Goal: Task Accomplishment & Management: Complete application form

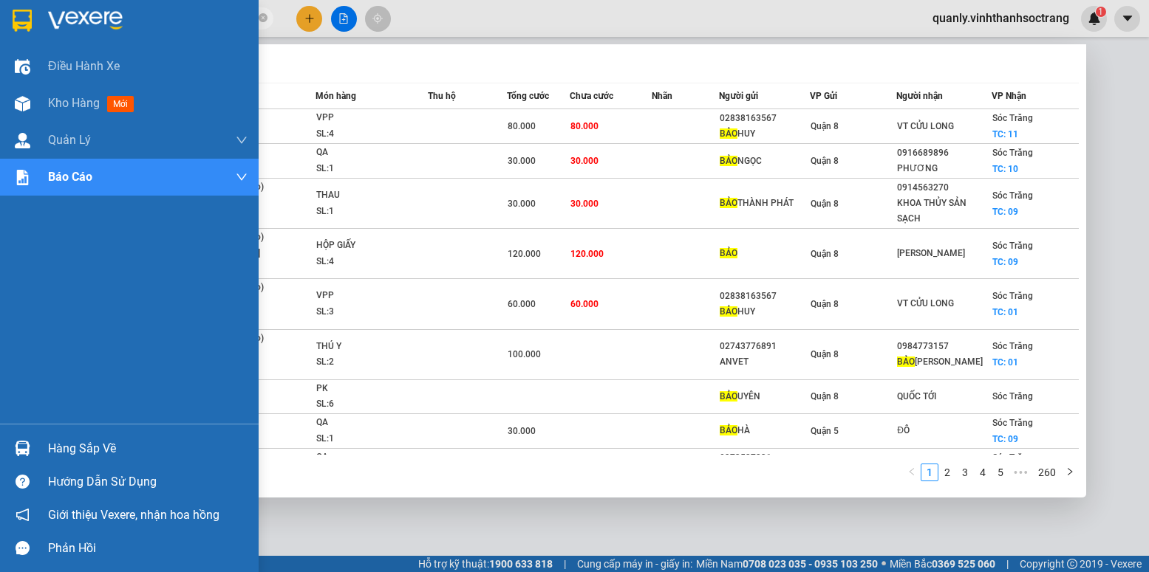
drag, startPoint x: 116, startPoint y: 24, endPoint x: 36, endPoint y: 27, distance: 79.9
click at [37, 27] on section "Kết quả tìm kiếm ( 2592 ) Bộ lọc Mã ĐH Trạng thái Món hàng Thu hộ Tổng cước Chư…" at bounding box center [574, 286] width 1149 height 572
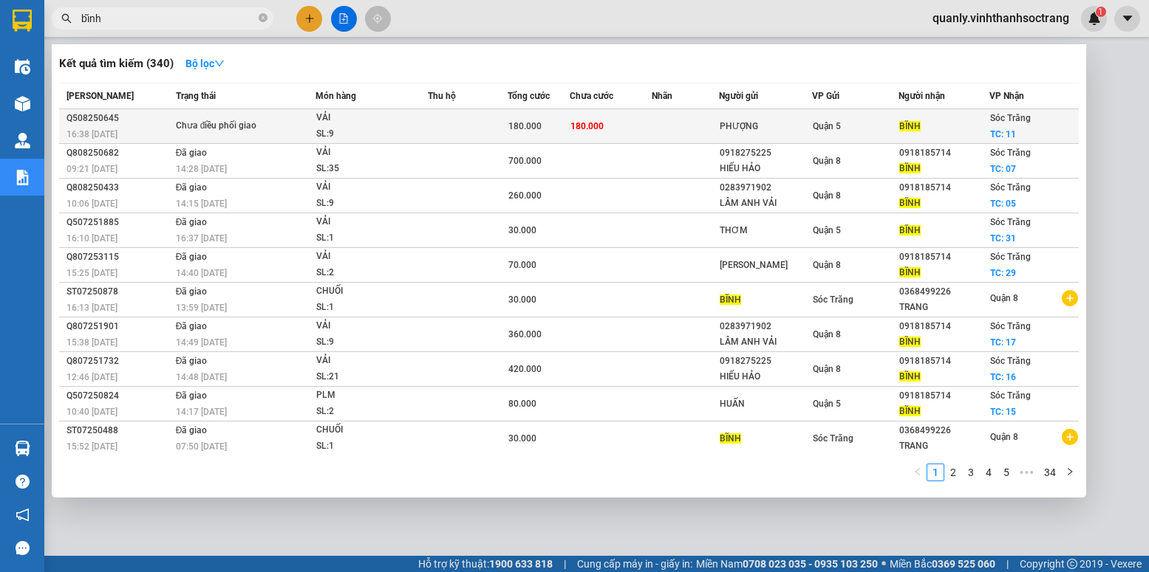
type input "bĩnh"
click at [651, 117] on td at bounding box center [684, 126] width 67 height 35
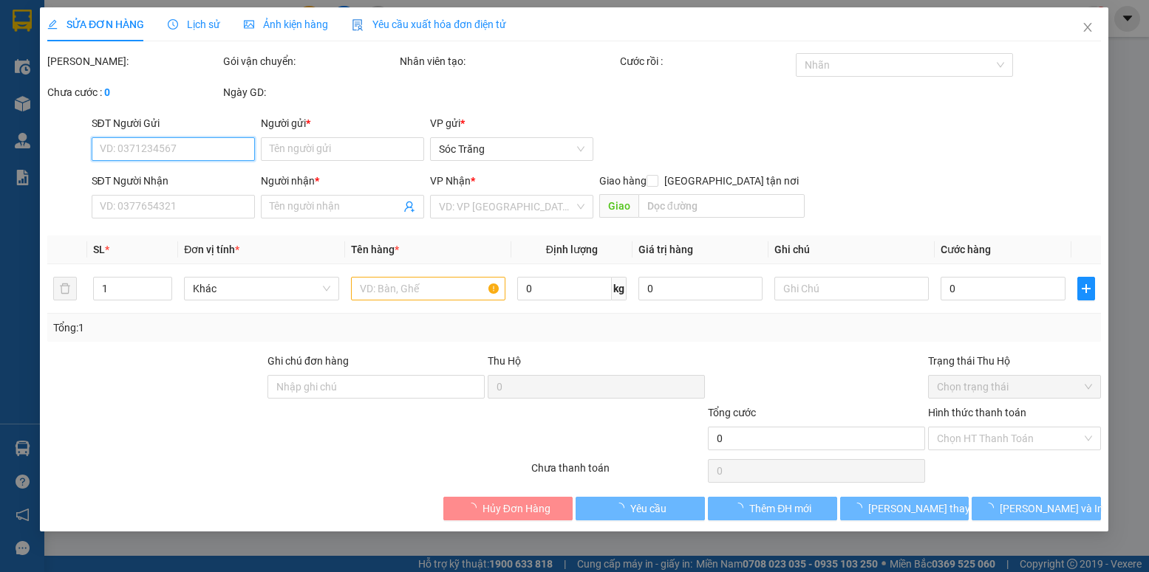
type input "PHƯỢNG"
type input "BĨNH"
checkbox input "true"
type input "11"
type input "180.000"
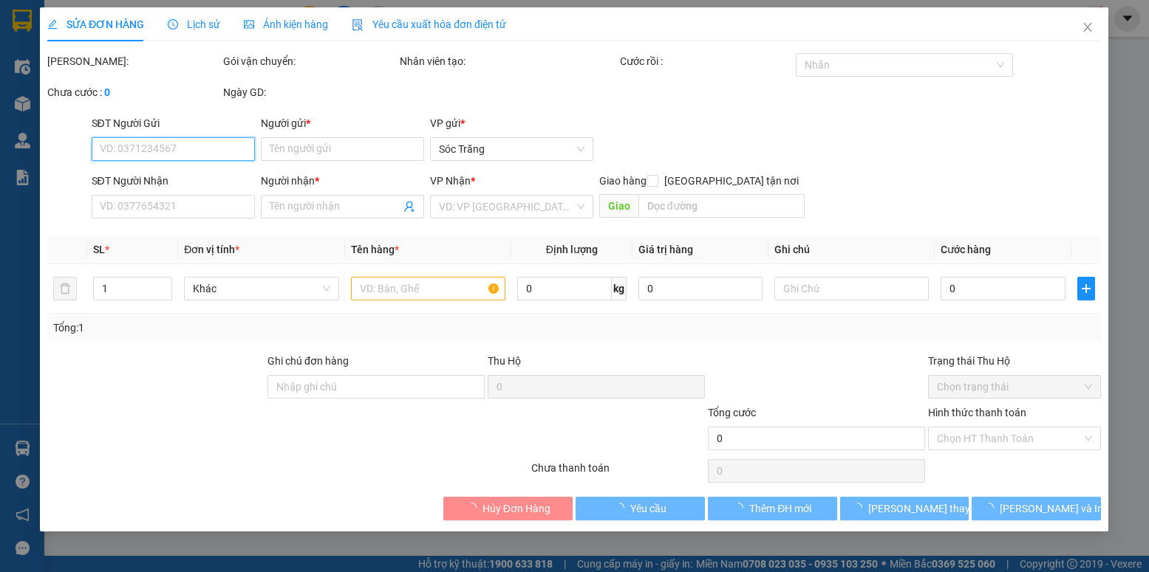
type input "180.000"
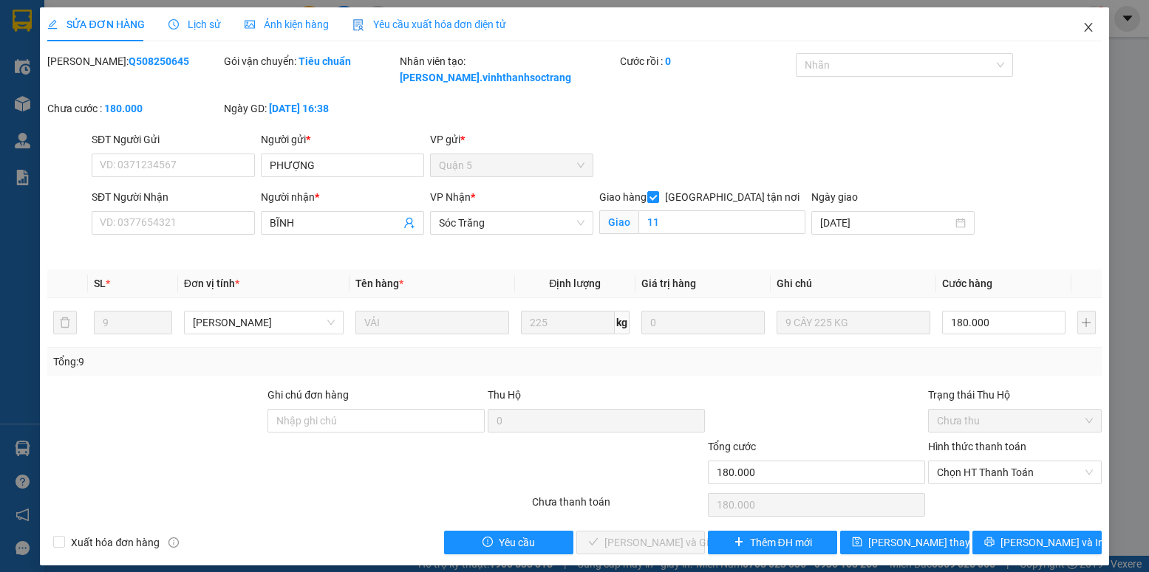
click at [1089, 29] on icon "close" at bounding box center [1088, 27] width 12 height 12
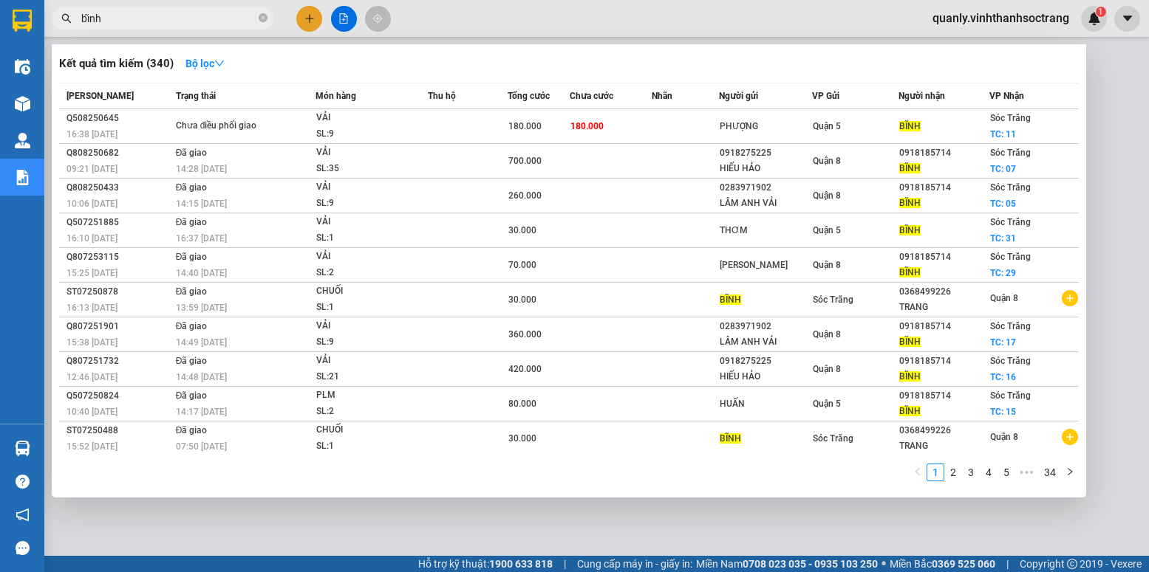
drag, startPoint x: 112, startPoint y: 18, endPoint x: 75, endPoint y: 21, distance: 37.0
click at [75, 21] on span "bĩnh" at bounding box center [163, 18] width 222 height 22
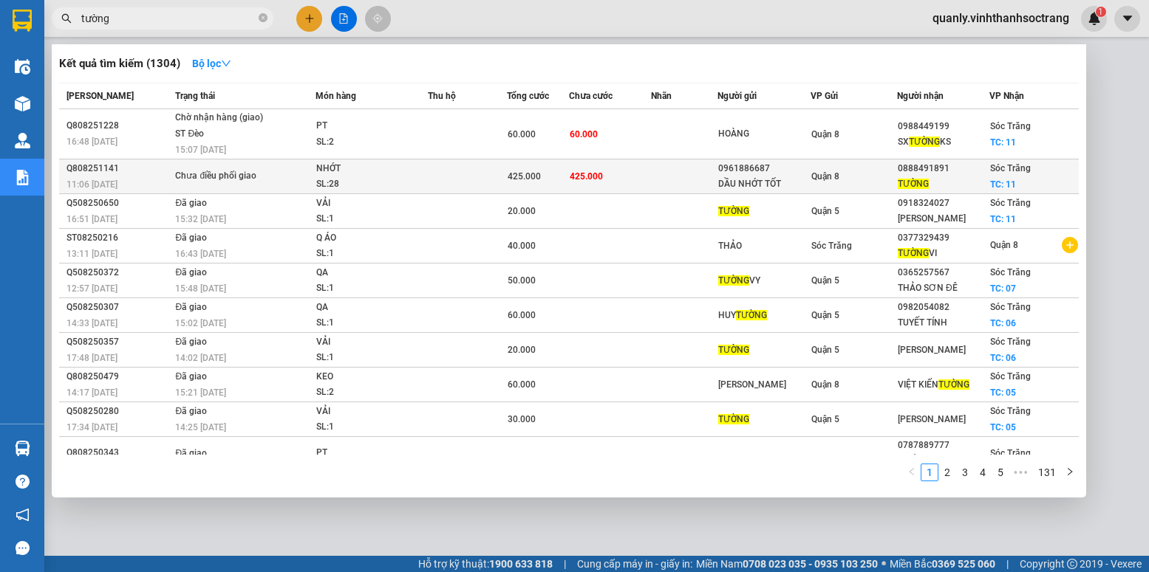
type input "tường"
click at [589, 172] on span "425.000" at bounding box center [585, 176] width 33 height 10
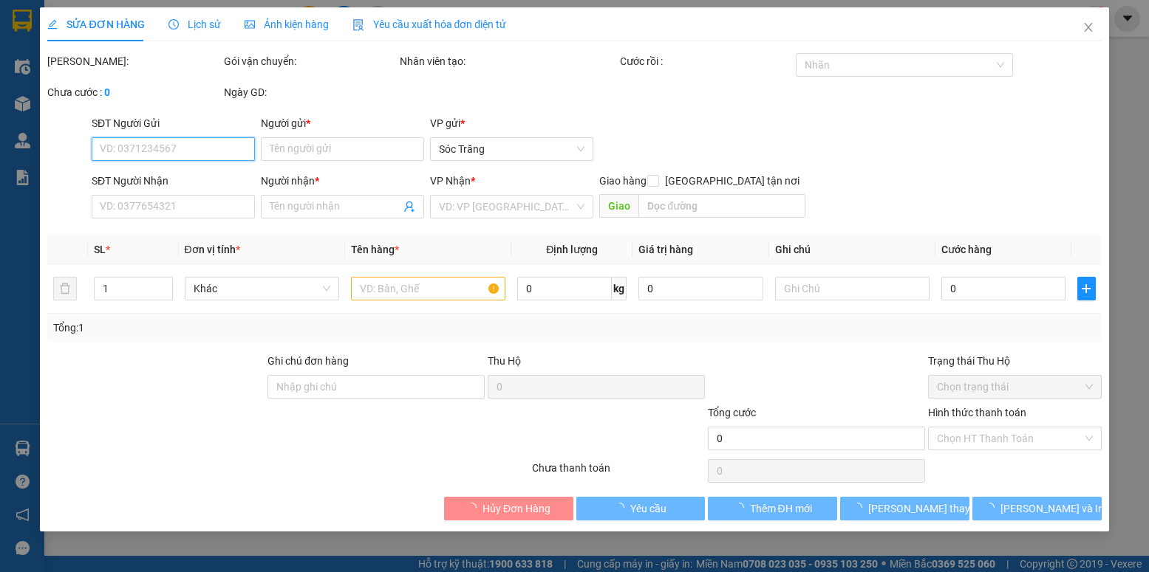
type input "0961886687"
type input "DẦU NHỚT TỐT"
type input "0888491891"
type input "TƯỜNG"
checkbox input "true"
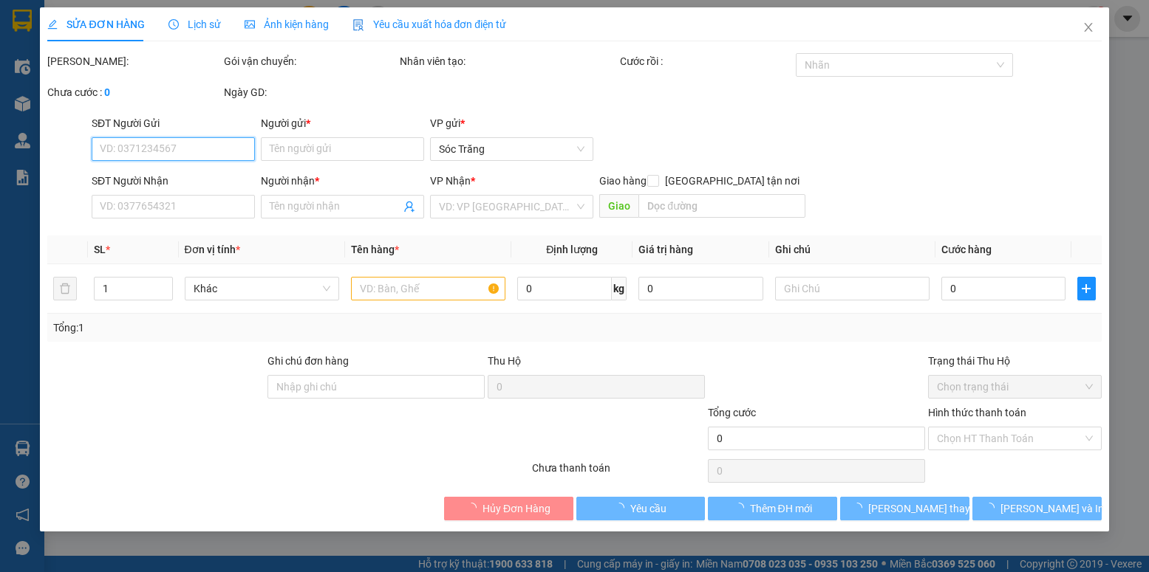
type input "11"
type input "5t*20, 21*15"
type input "425.000"
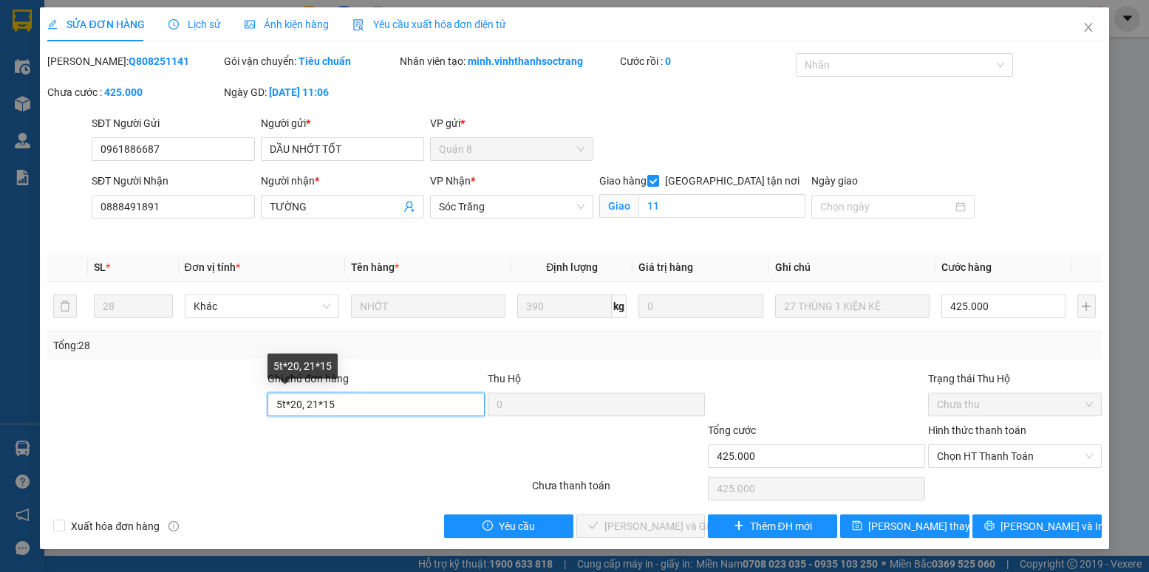
click at [355, 403] on input "5t*20, 21*15" at bounding box center [375, 405] width 217 height 24
click at [1084, 26] on icon "close" at bounding box center [1088, 27] width 12 height 12
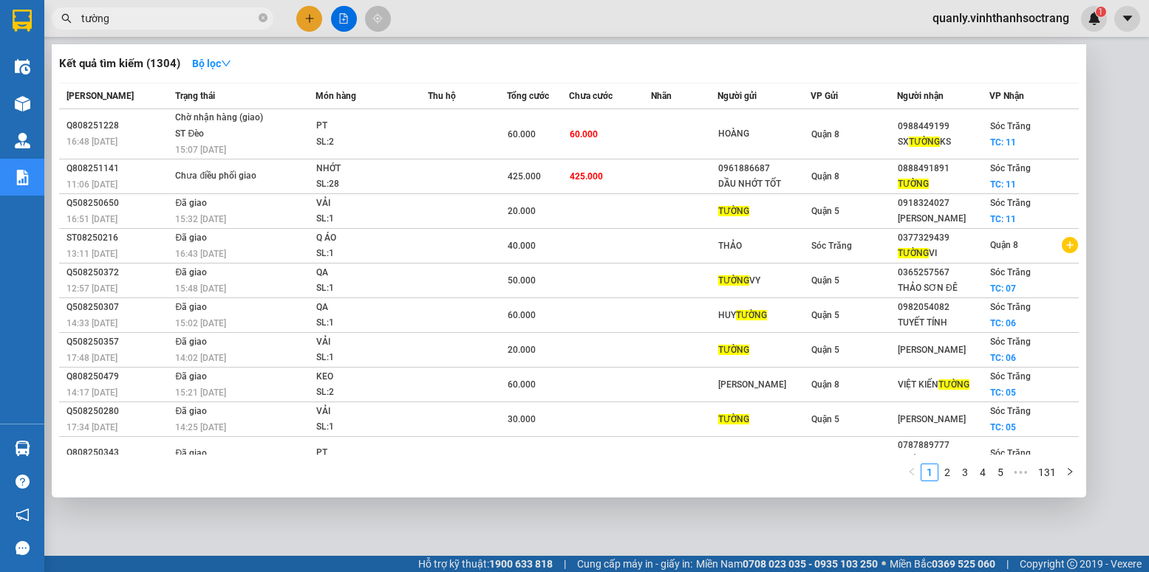
click at [160, 13] on input "tường" at bounding box center [168, 18] width 174 height 16
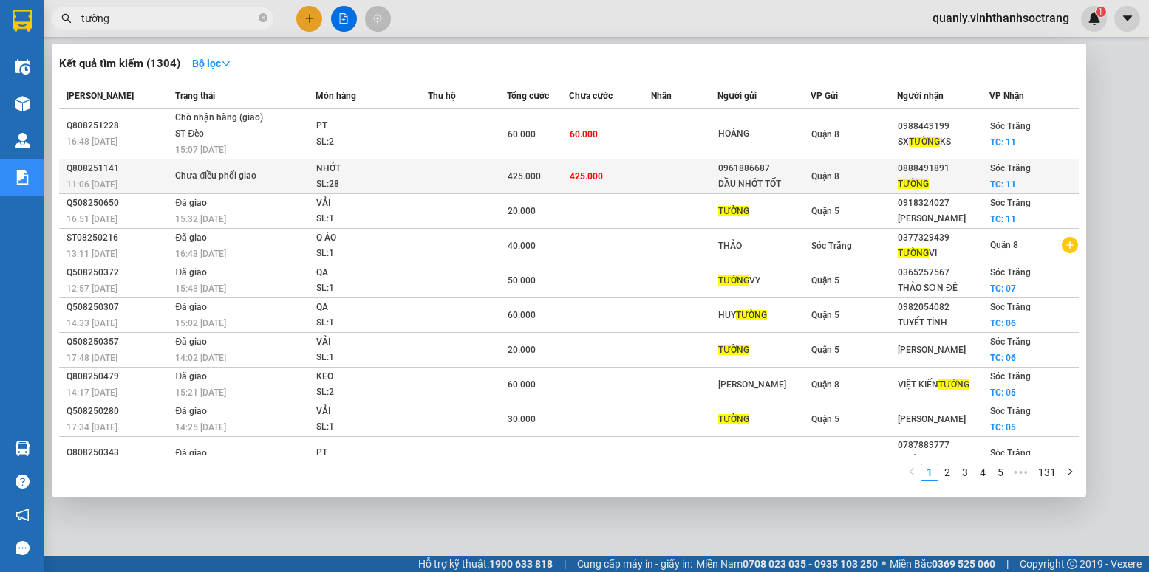
click at [592, 181] on span "425.000" at bounding box center [585, 176] width 33 height 10
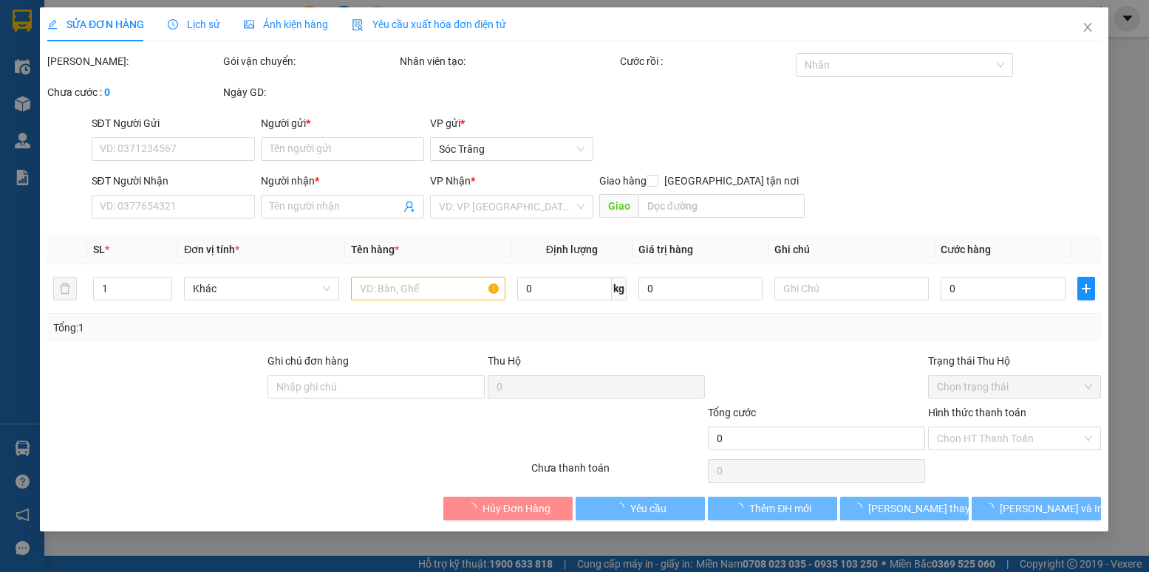
type input "0961886687"
type input "DẦU NHỚT TỐT"
type input "0888491891"
type input "TƯỜNG"
checkbox input "true"
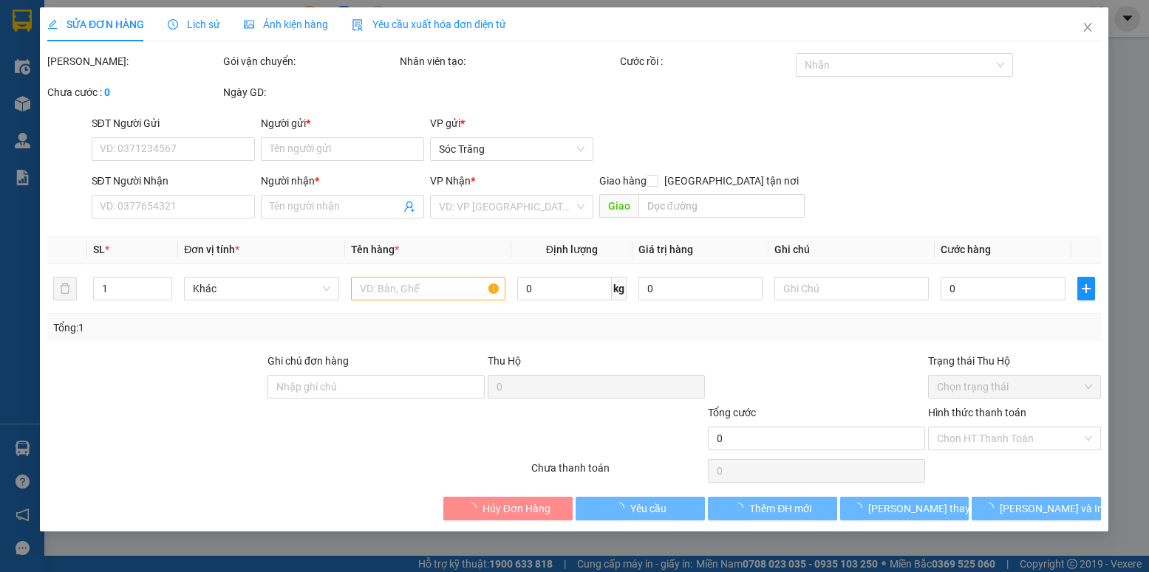
type input "11"
type input "5t*20, 21*15"
type input "430.000"
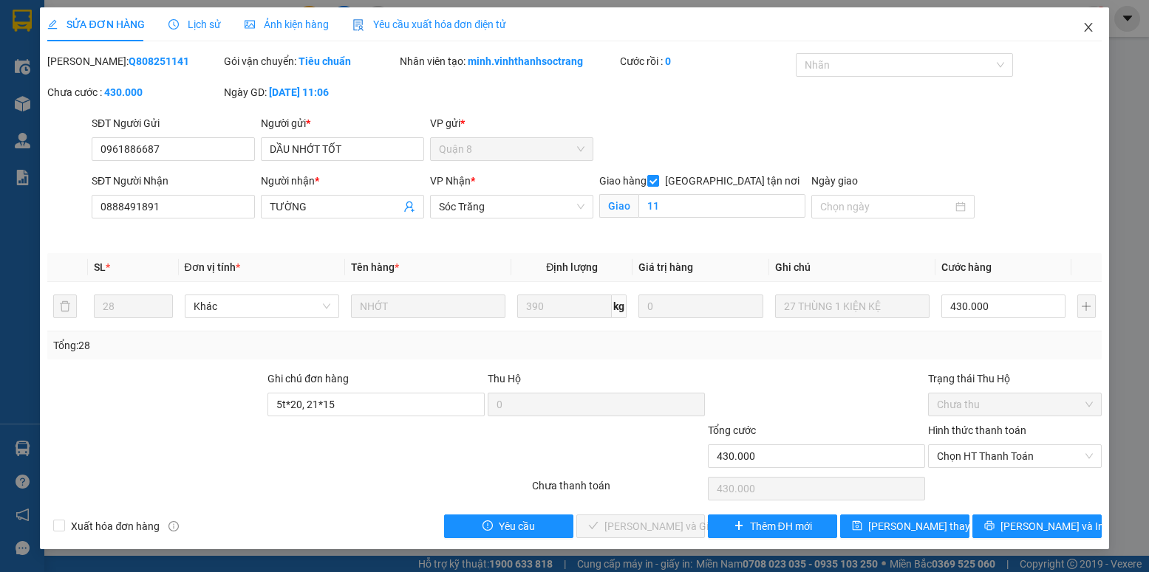
click at [1087, 26] on icon "close" at bounding box center [1088, 27] width 12 height 12
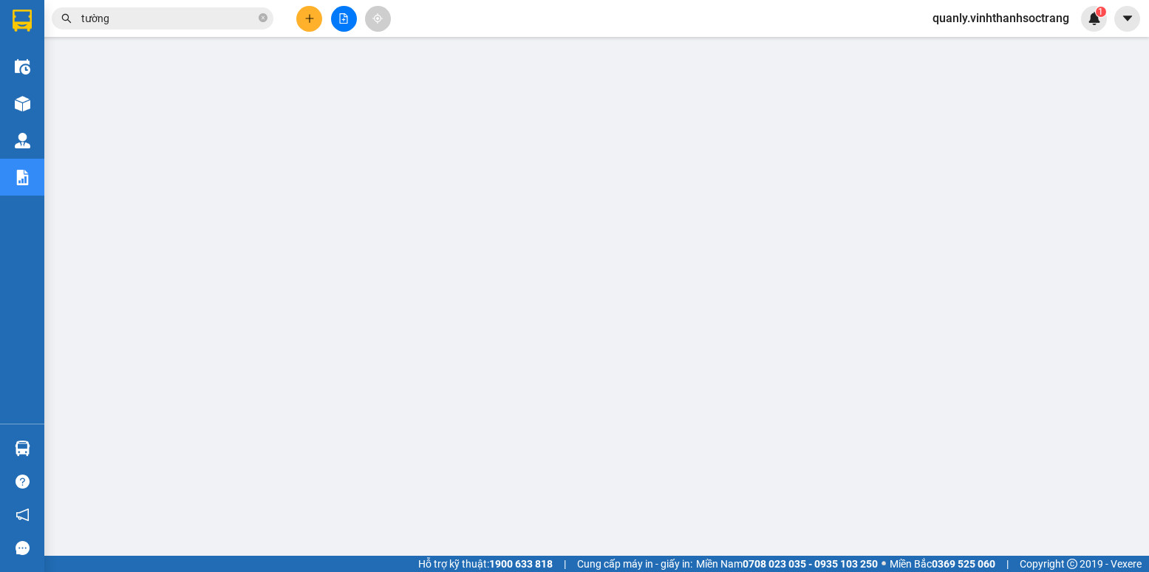
click at [150, 10] on input "tường" at bounding box center [168, 18] width 174 height 16
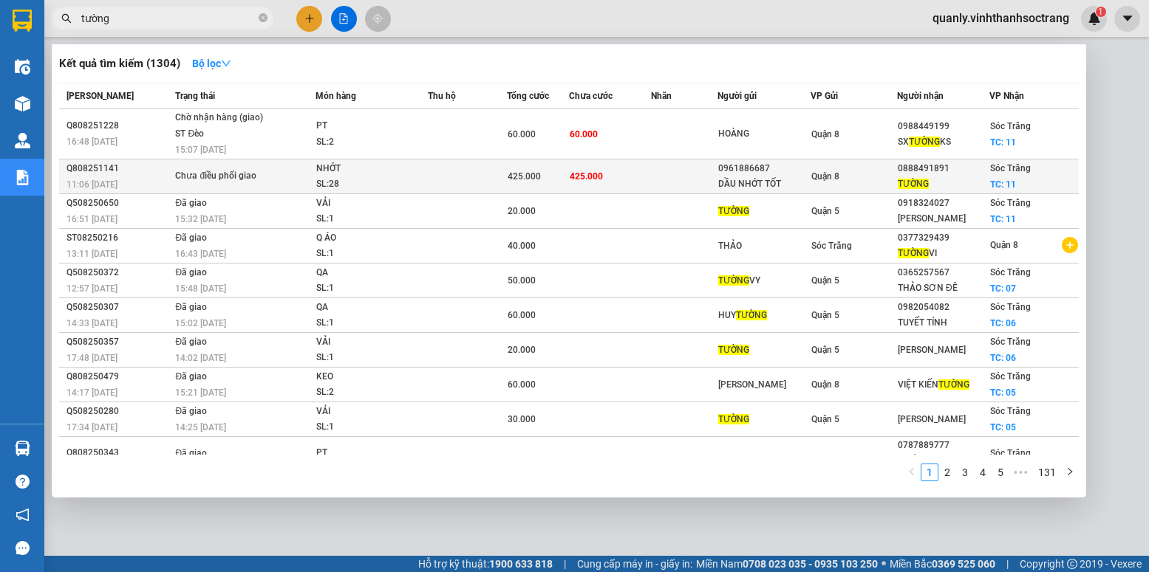
click at [646, 176] on td "425.000" at bounding box center [609, 177] width 81 height 35
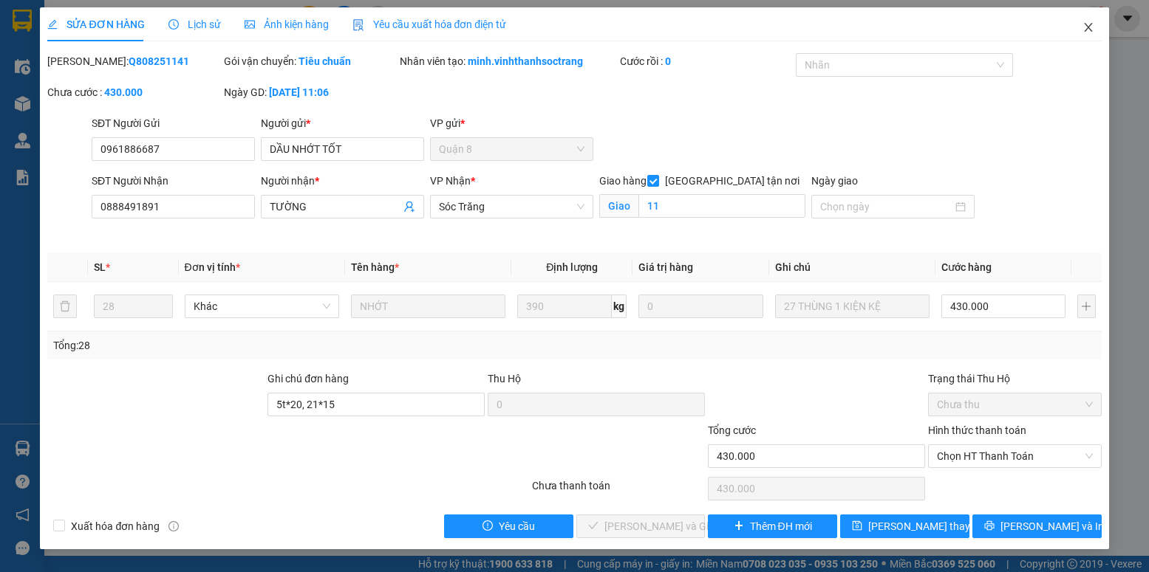
click at [1092, 24] on icon "close" at bounding box center [1088, 27] width 12 height 12
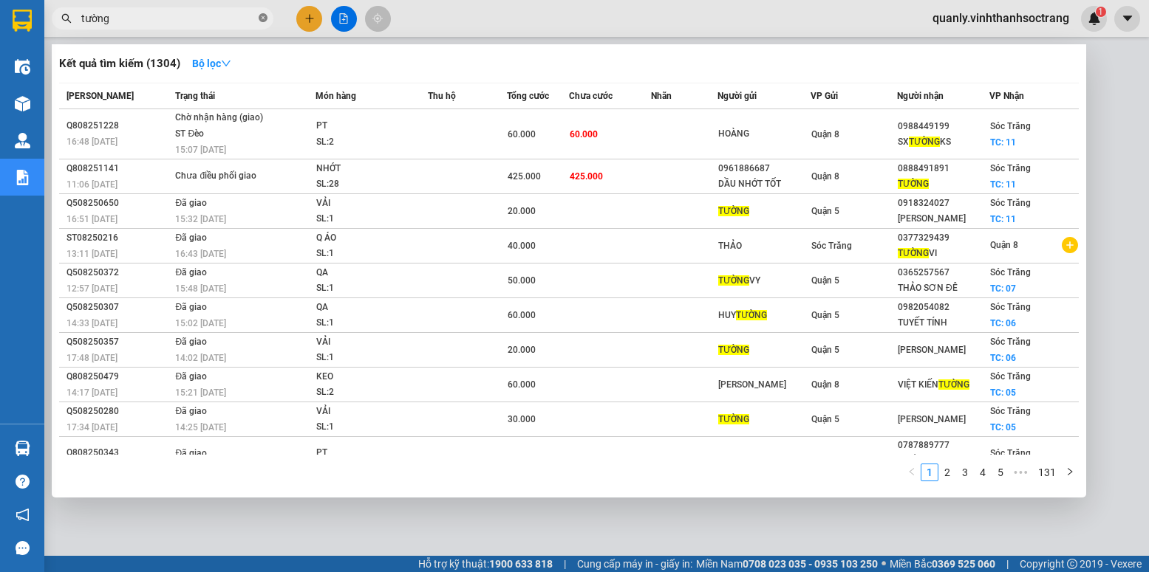
click at [266, 16] on icon "close-circle" at bounding box center [263, 17] width 9 height 9
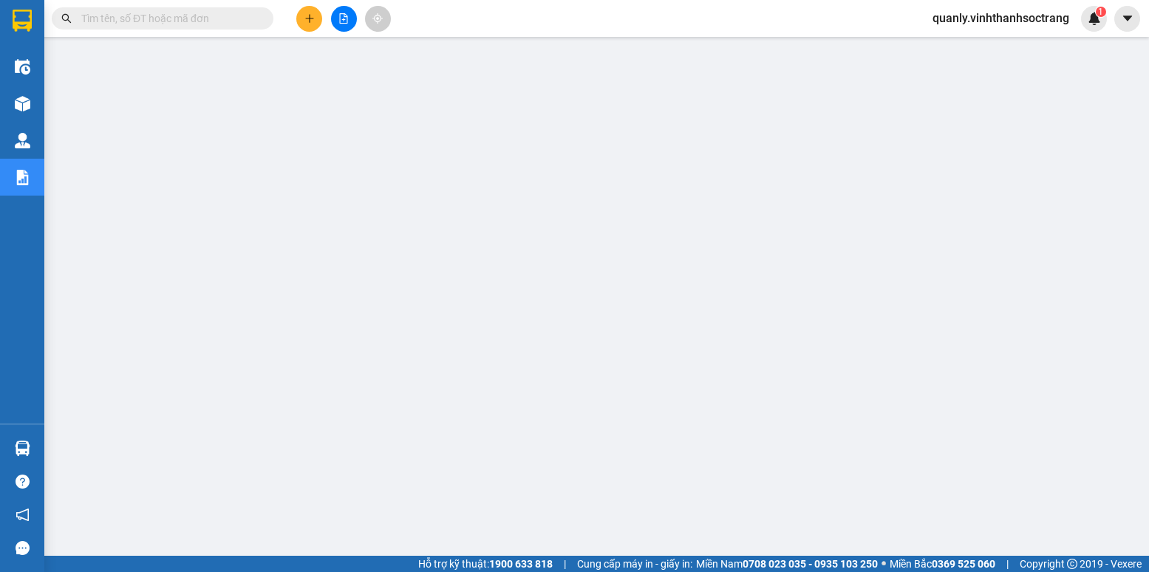
click at [111, 15] on input "text" at bounding box center [168, 18] width 174 height 16
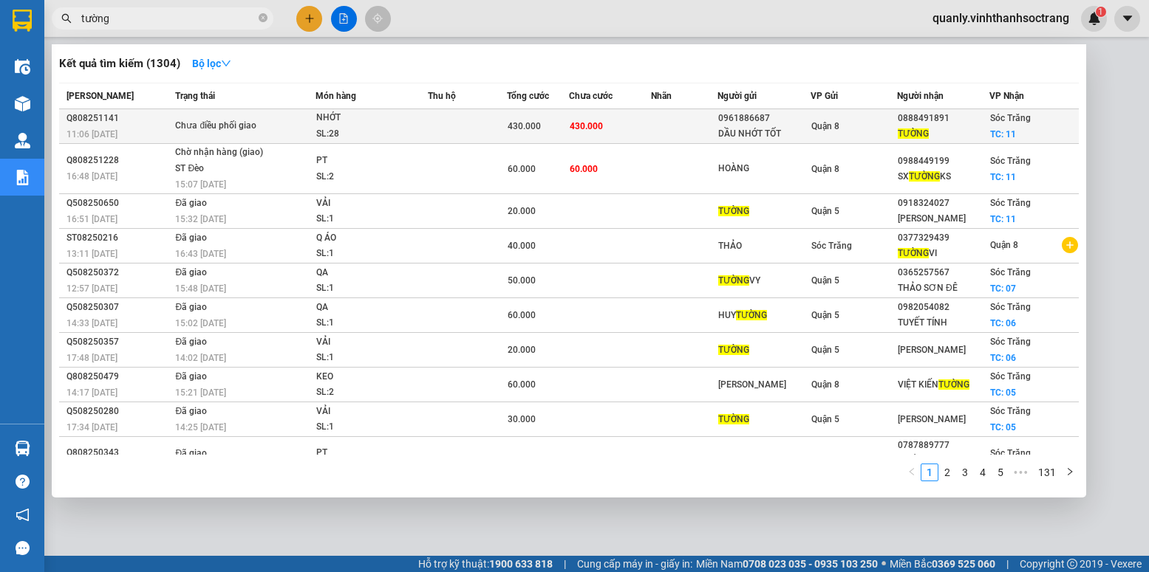
type input "tường"
click at [575, 135] on td "430.000" at bounding box center [609, 126] width 81 height 35
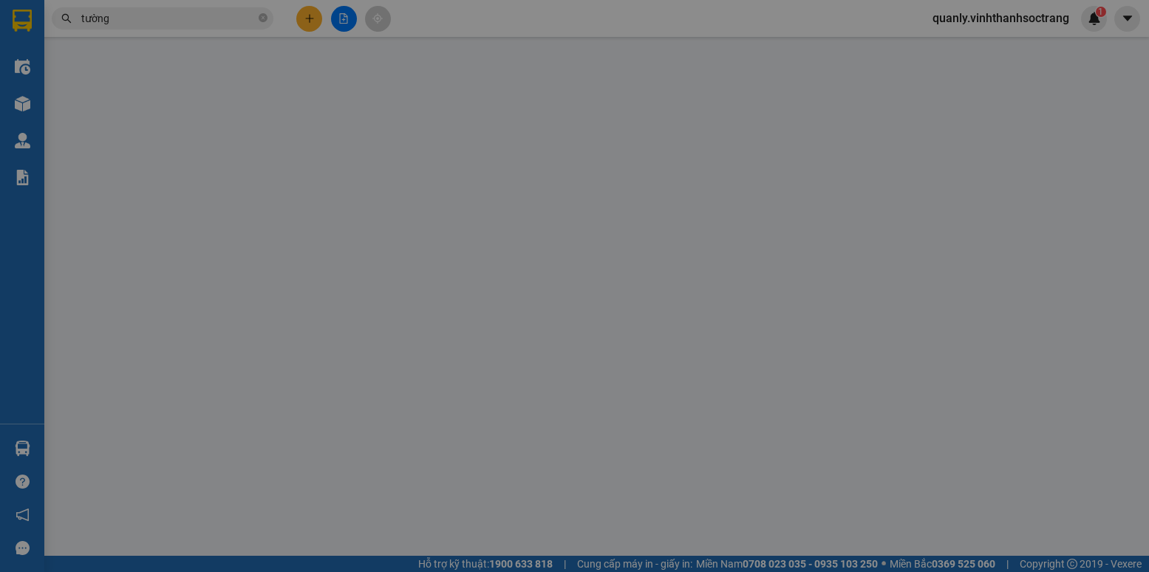
type input "0961886687"
type input "DẦU NHỚT TỐT"
type input "0888491891"
type input "TƯỜNG"
checkbox input "true"
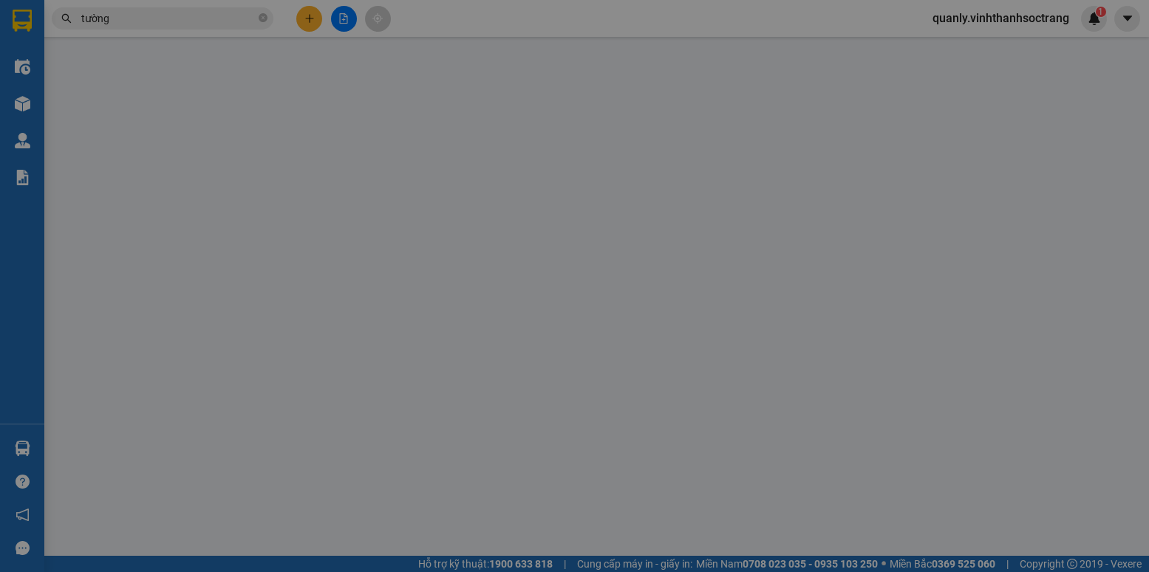
type input "11"
type input "5t*20, 21*15"
type input "430.000"
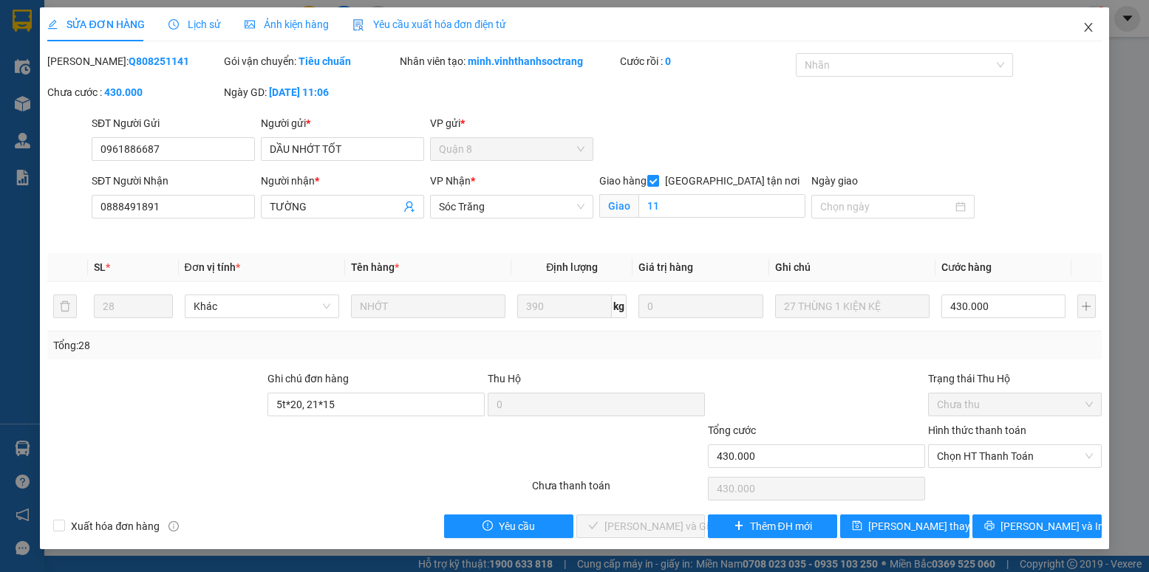
click at [1083, 30] on icon "close" at bounding box center [1088, 27] width 12 height 12
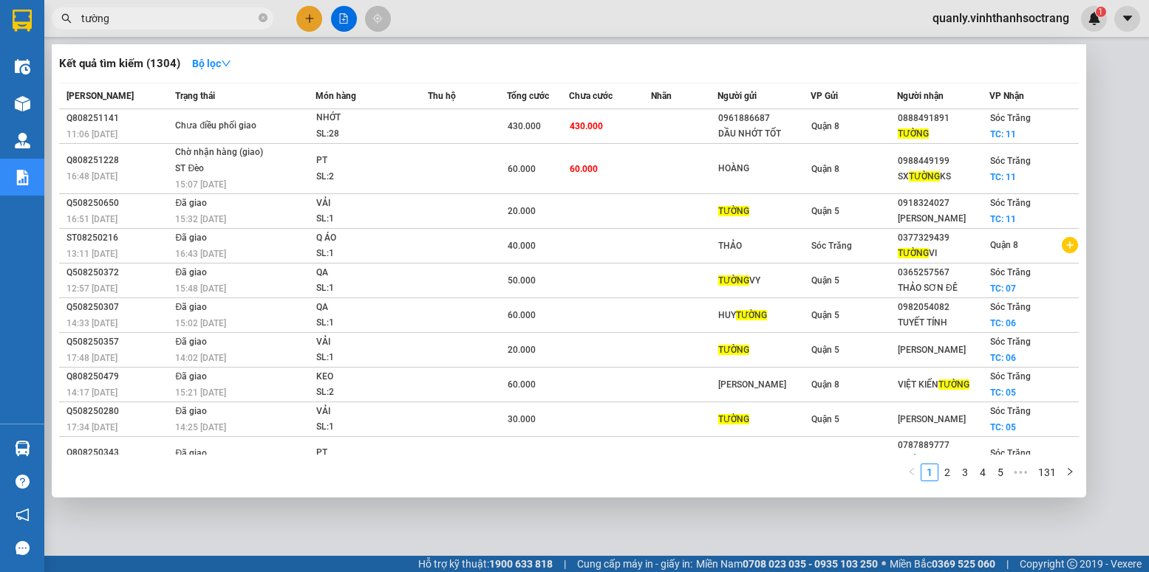
drag, startPoint x: 127, startPoint y: 20, endPoint x: 51, endPoint y: 28, distance: 76.5
click at [51, 28] on div "tường" at bounding box center [144, 18] width 288 height 22
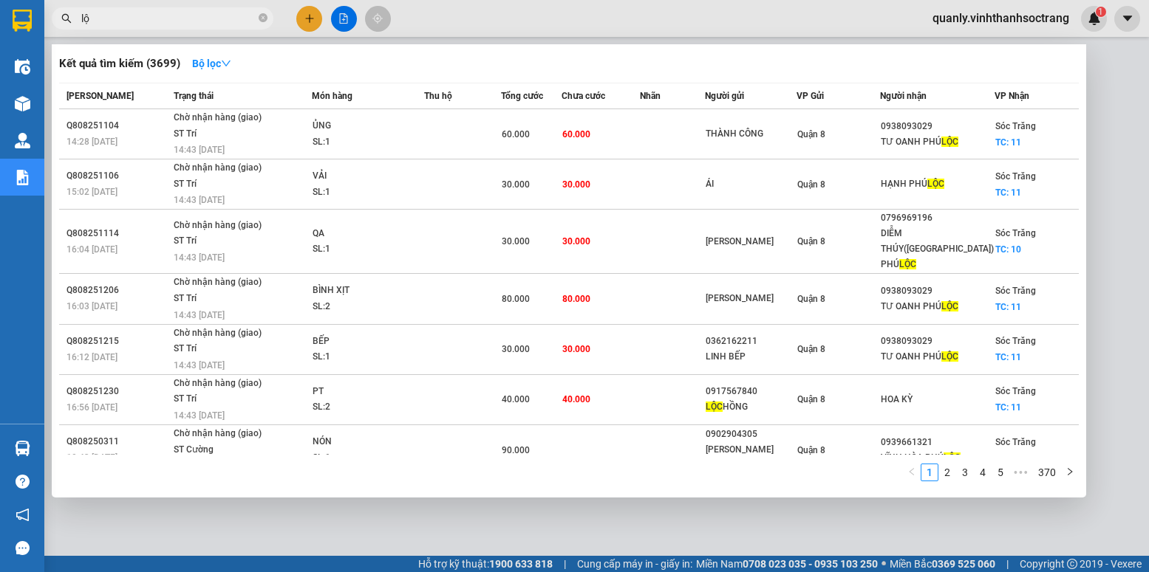
type input "lộc"
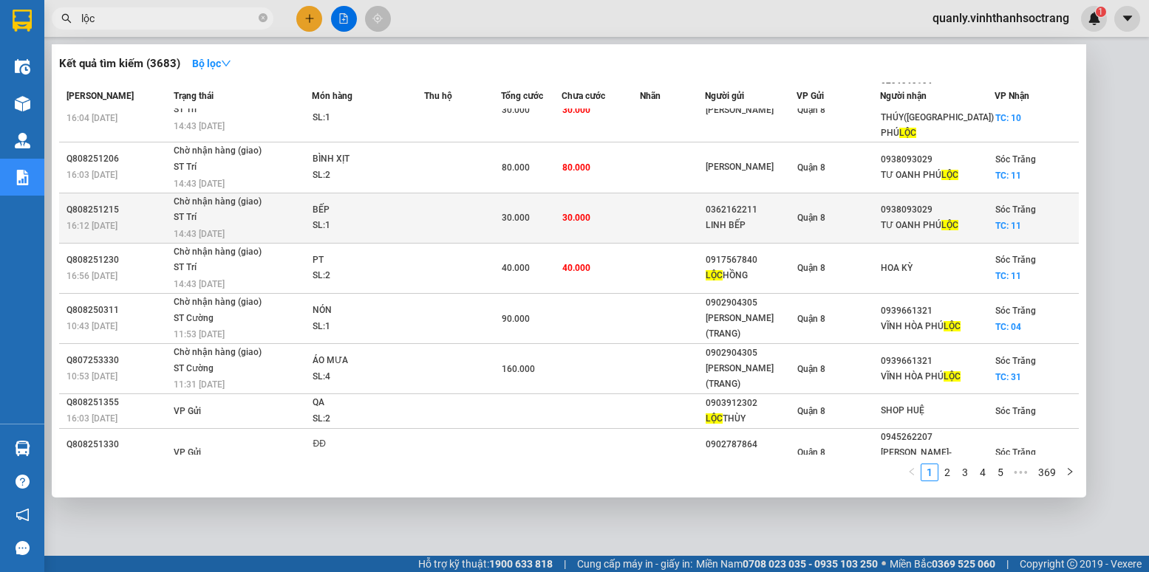
scroll to position [140, 0]
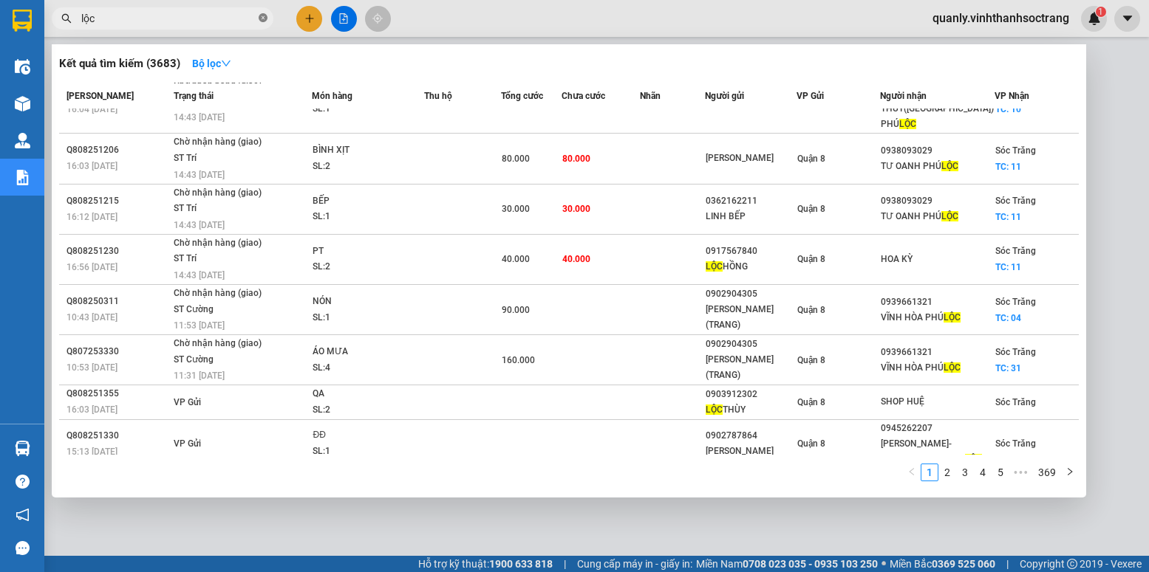
click at [259, 16] on icon "close-circle" at bounding box center [263, 17] width 9 height 9
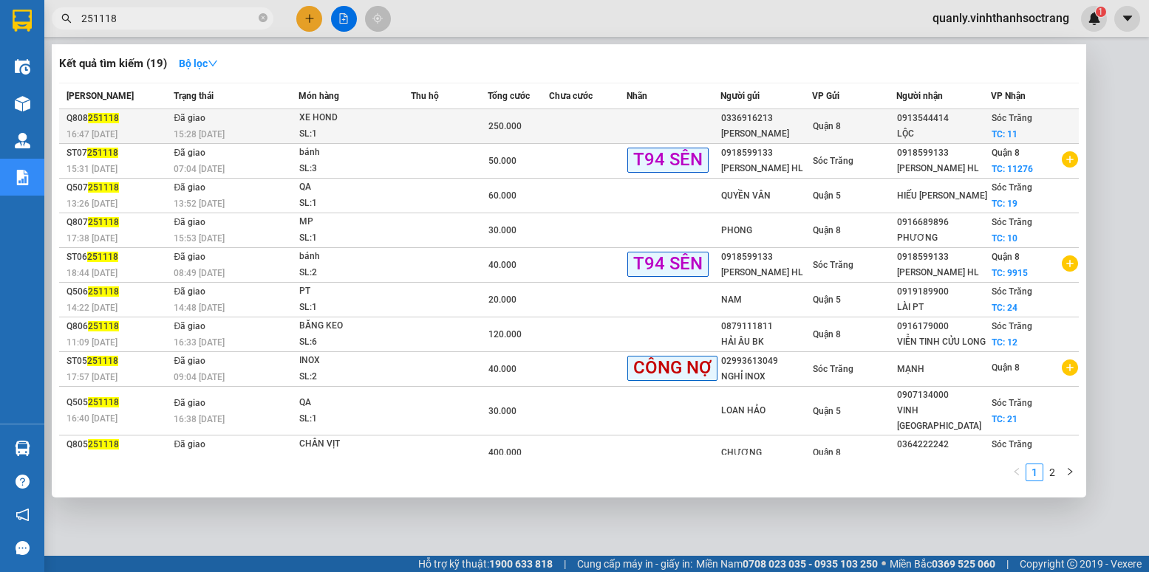
type input "251118"
click at [665, 132] on td at bounding box center [673, 126] width 94 height 35
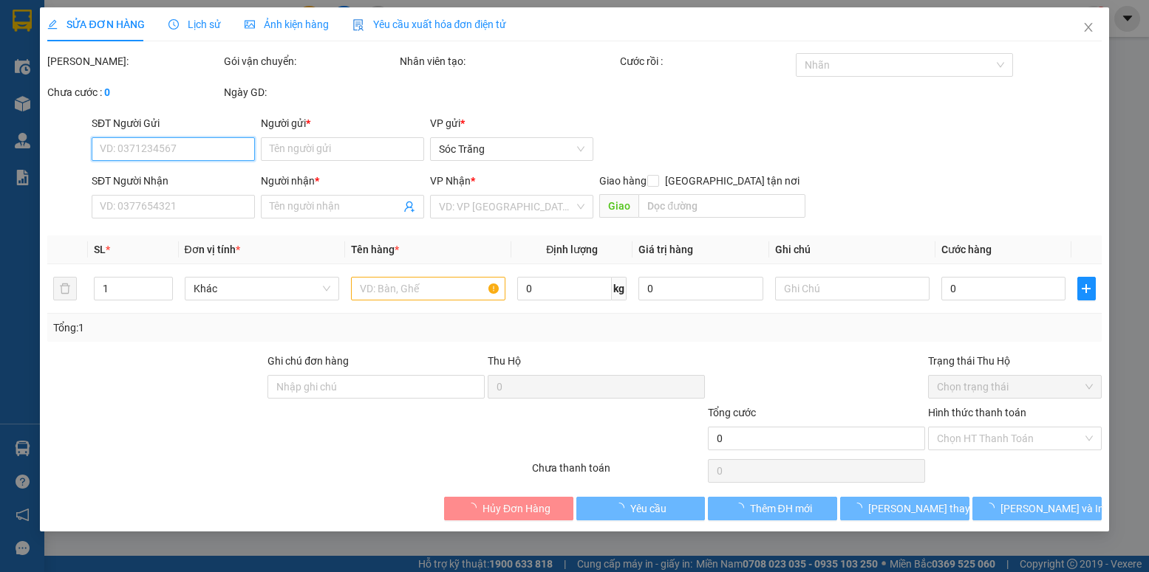
type input "0336916213"
type input "[PERSON_NAME]"
type input "0913544414"
type input "LỘC"
checkbox input "true"
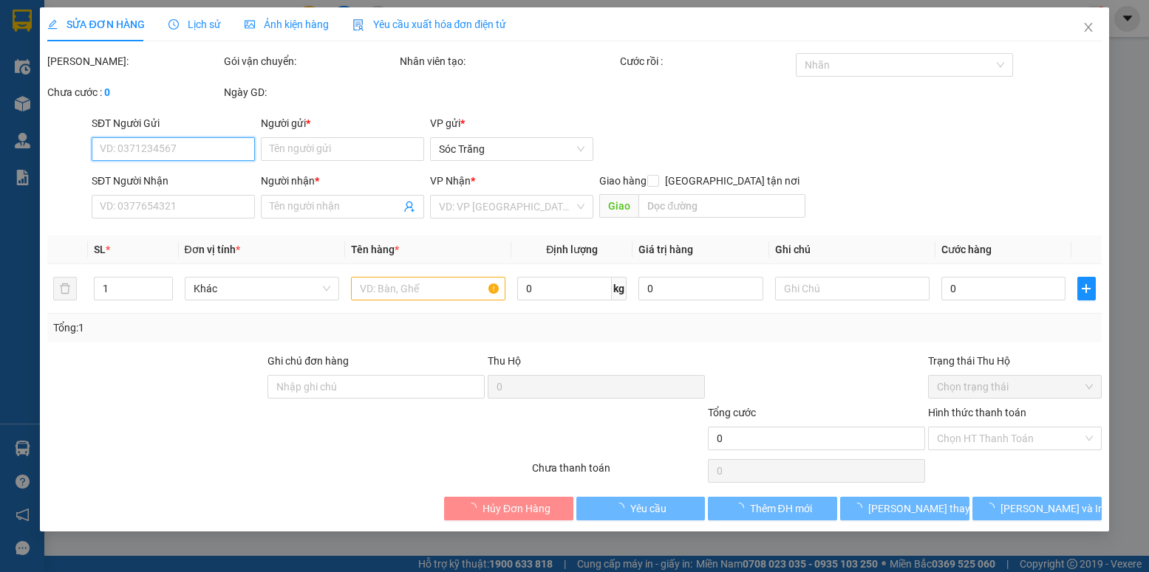
type input "11"
type input "250.000"
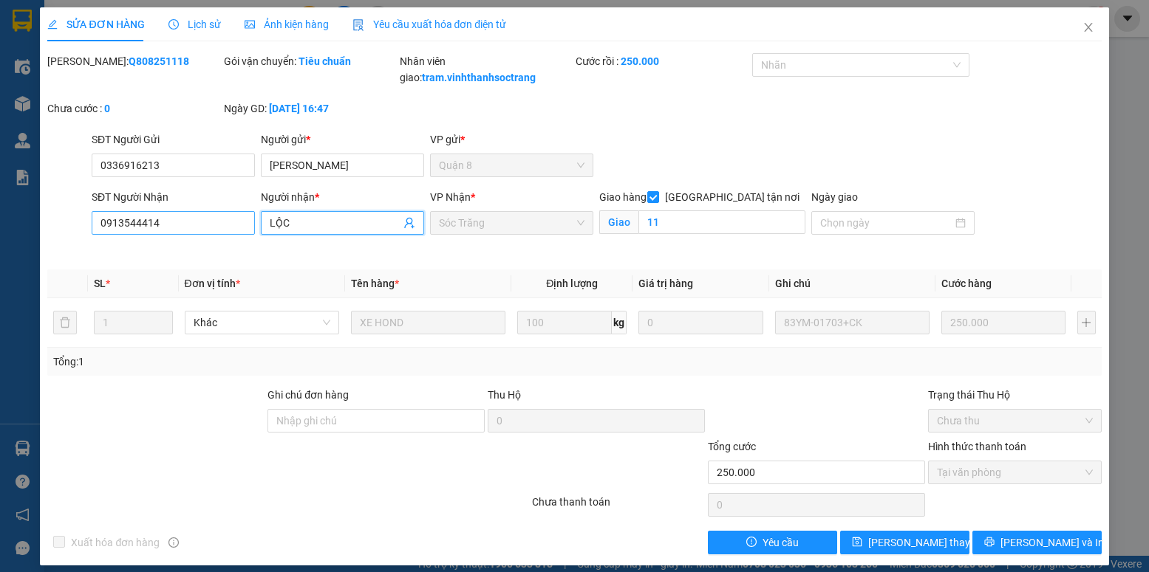
drag, startPoint x: 300, startPoint y: 230, endPoint x: 250, endPoint y: 230, distance: 49.5
click at [250, 230] on div "SĐT Người Nhận 0913544414 Người nhận * LỘC LỘC VP Nhận * Sóc Trăng Giao hàng […" at bounding box center [597, 223] width 1016 height 69
click at [1084, 25] on icon "close" at bounding box center [1088, 27] width 8 height 9
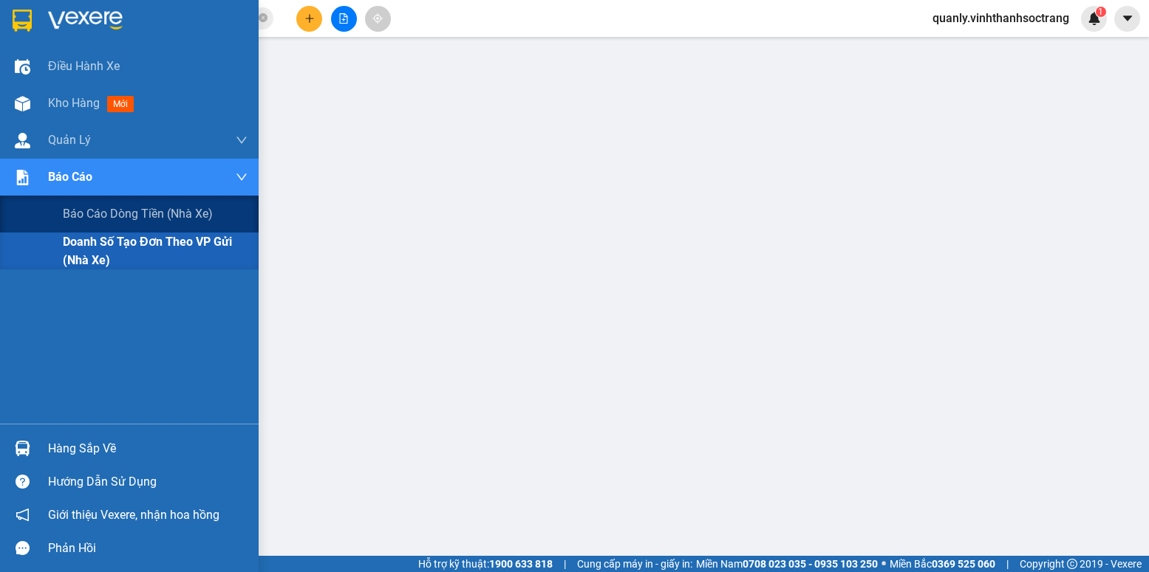
click at [90, 236] on span "Doanh số tạo đơn theo VP gửi (nhà xe)" at bounding box center [155, 251] width 185 height 37
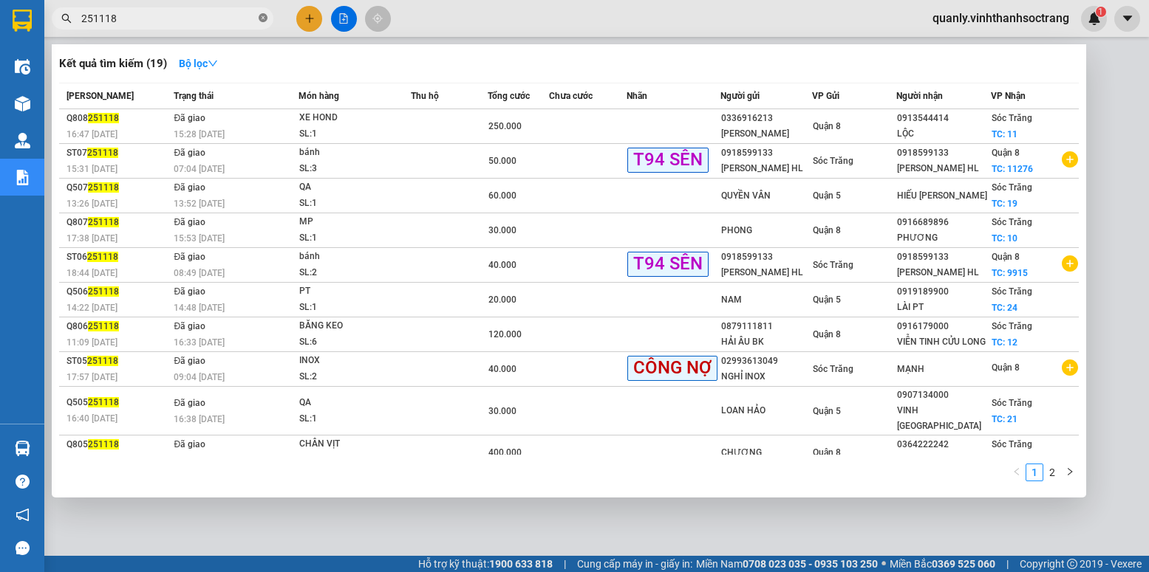
click at [264, 18] on icon "close-circle" at bounding box center [263, 17] width 9 height 9
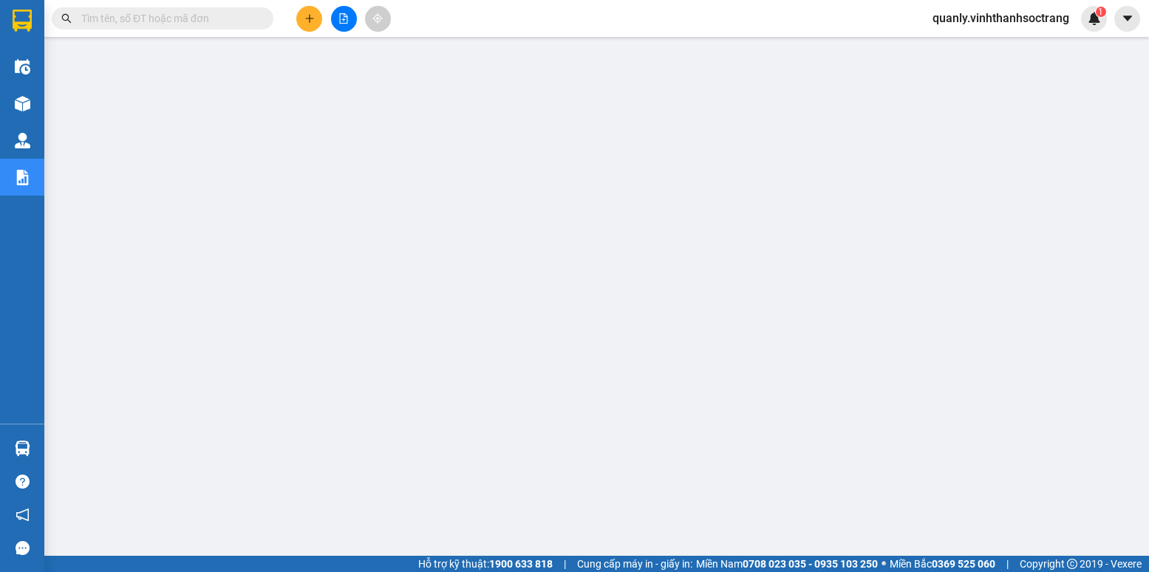
click at [162, 20] on input "text" at bounding box center [168, 18] width 174 height 16
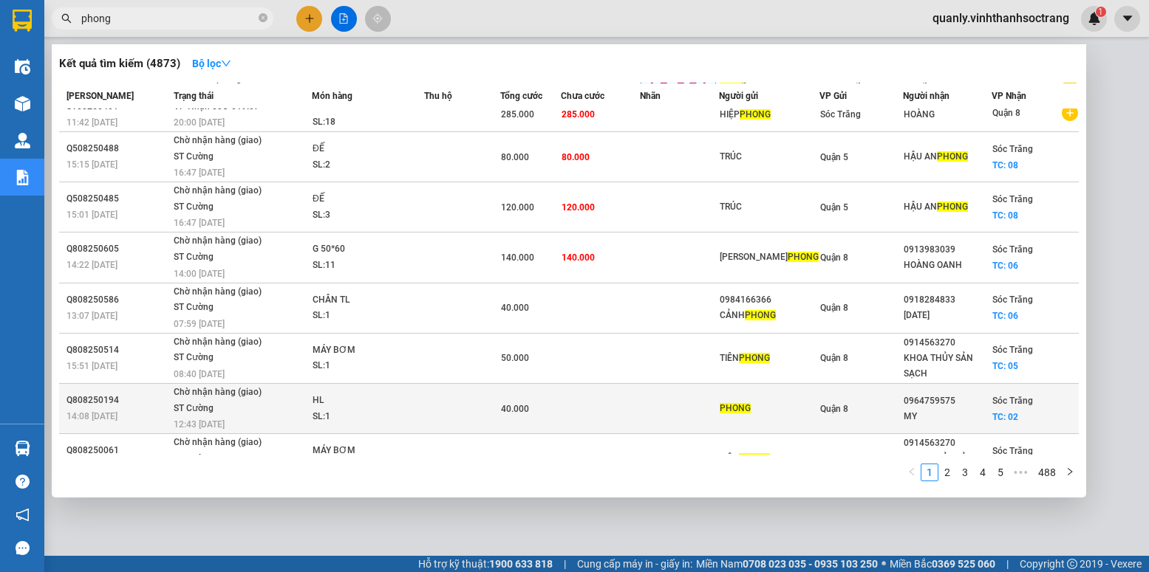
scroll to position [127, 0]
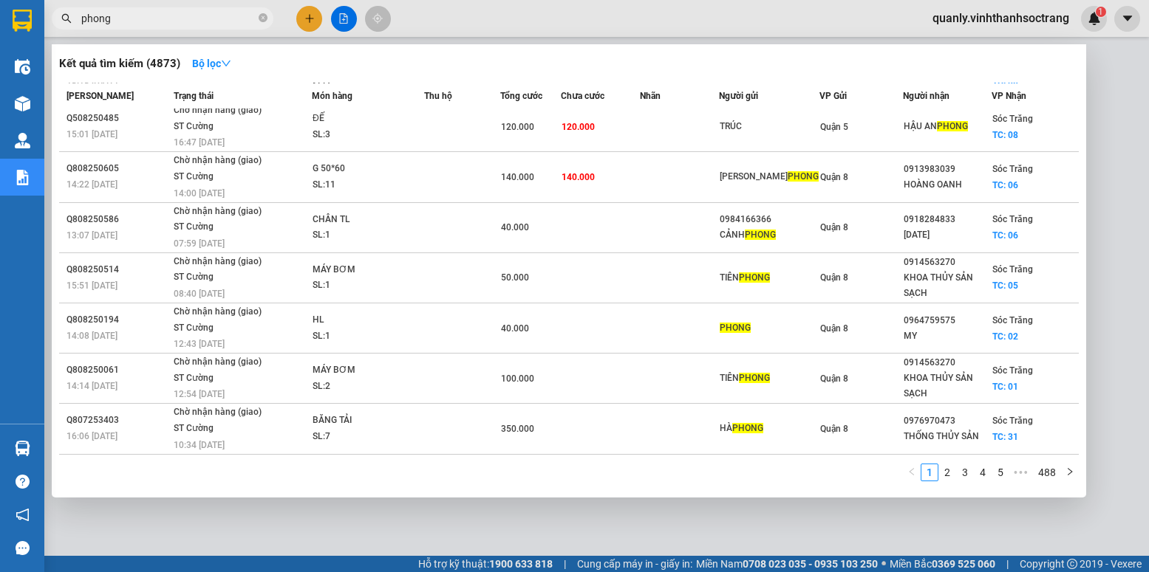
click at [81, 25] on span "phong" at bounding box center [163, 18] width 222 height 22
click at [81, 20] on input "phong" at bounding box center [168, 18] width 174 height 16
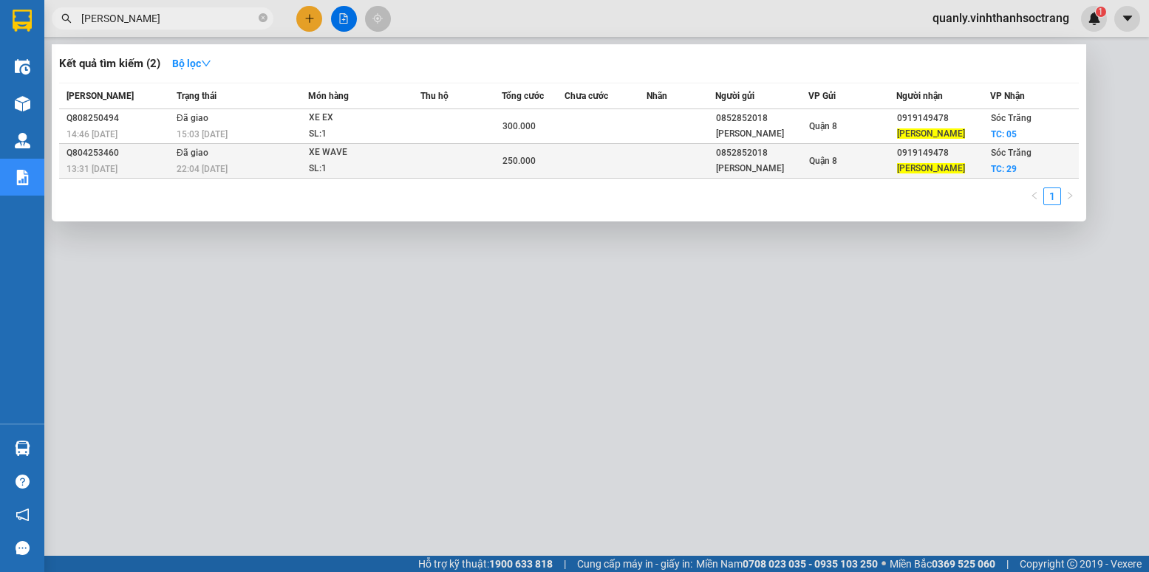
type input "[PERSON_NAME]"
click at [582, 157] on td at bounding box center [605, 161] width 82 height 35
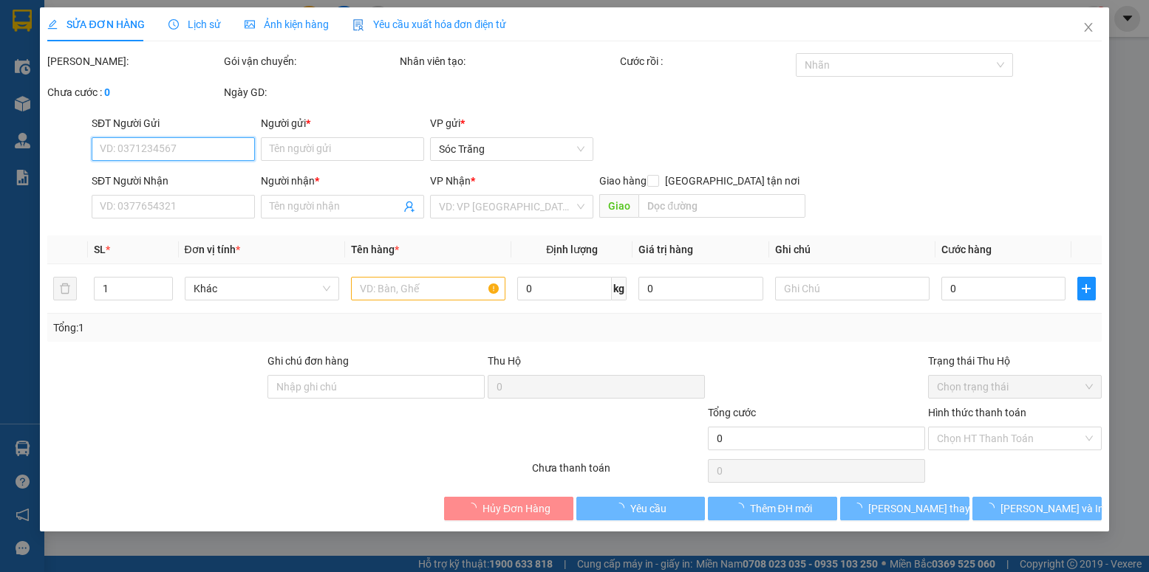
type input "0852852018"
type input "[PERSON_NAME]"
type input "0919149478"
type input "[PERSON_NAME]"
checkbox input "true"
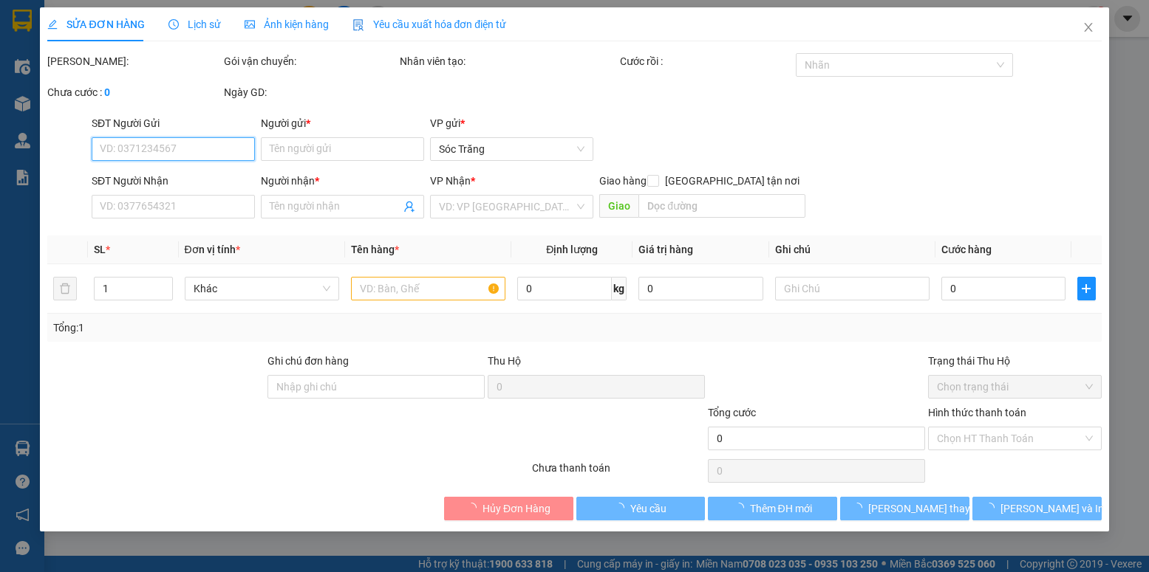
type input "29"
type input "250.000"
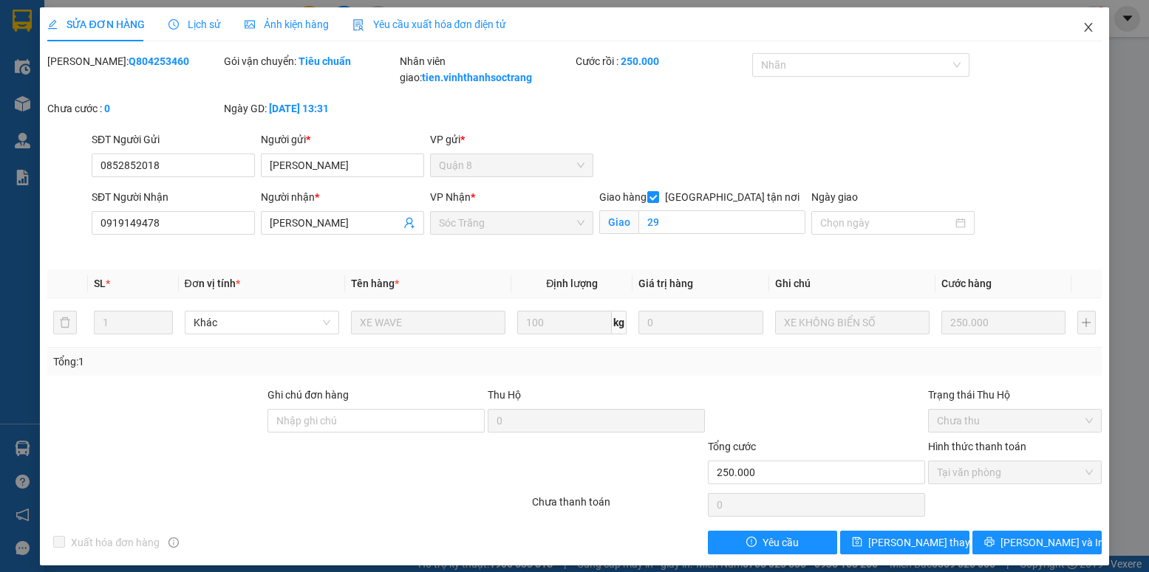
click at [1082, 24] on icon "close" at bounding box center [1088, 27] width 12 height 12
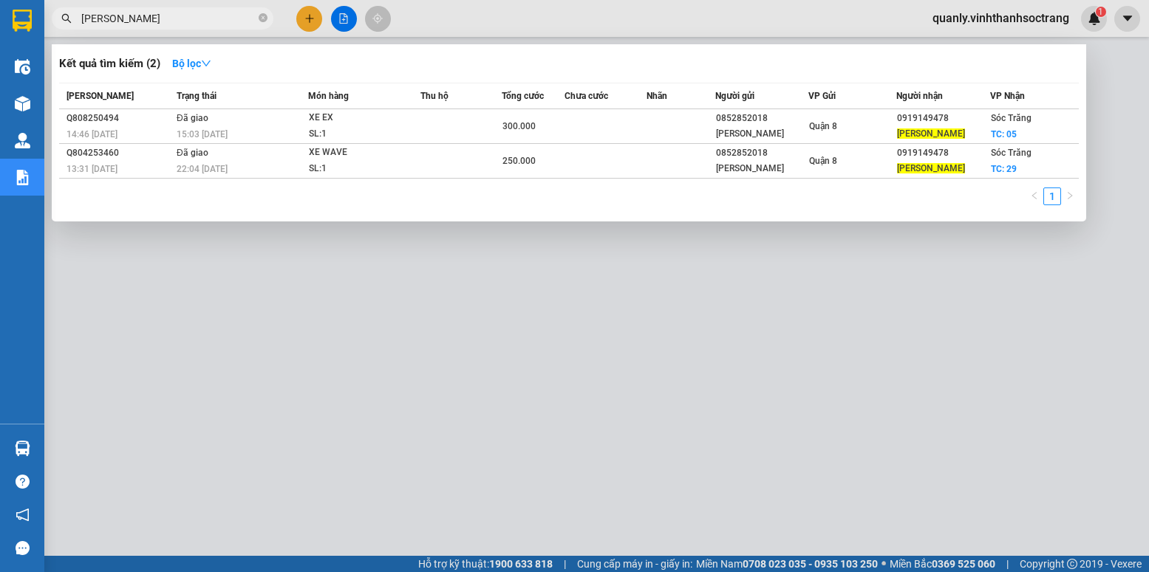
drag, startPoint x: 185, startPoint y: 24, endPoint x: 61, endPoint y: 19, distance: 123.4
click at [61, 19] on div "[PERSON_NAME]" at bounding box center [144, 18] width 288 height 22
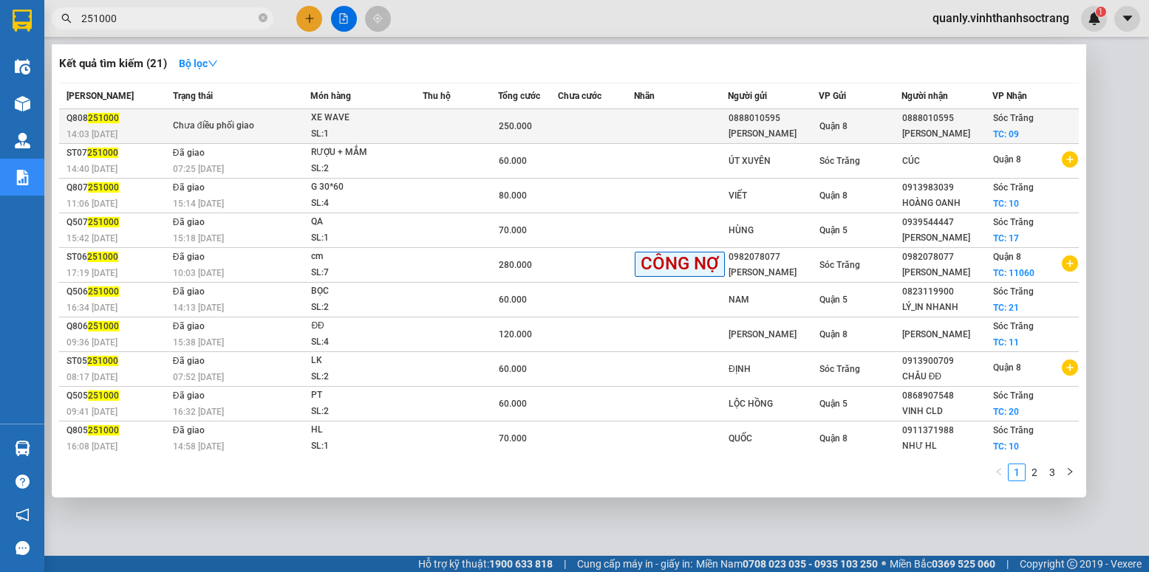
type input "251000"
click at [664, 127] on td at bounding box center [681, 126] width 94 height 35
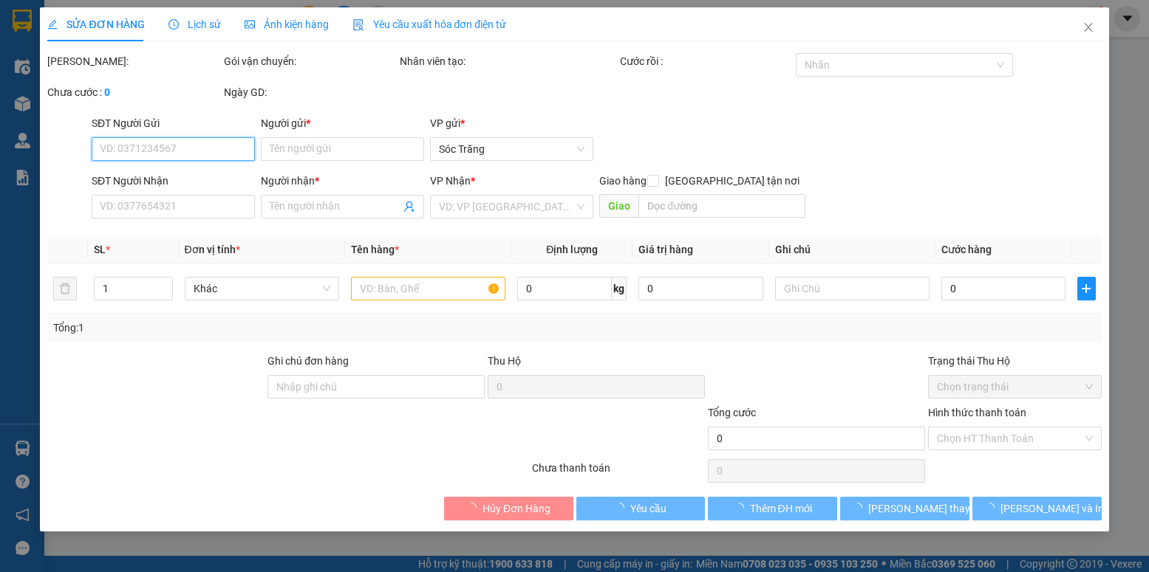
type input "0888010595"
type input "[PERSON_NAME]"
type input "0888010595"
type input "[PERSON_NAME]"
checkbox input "true"
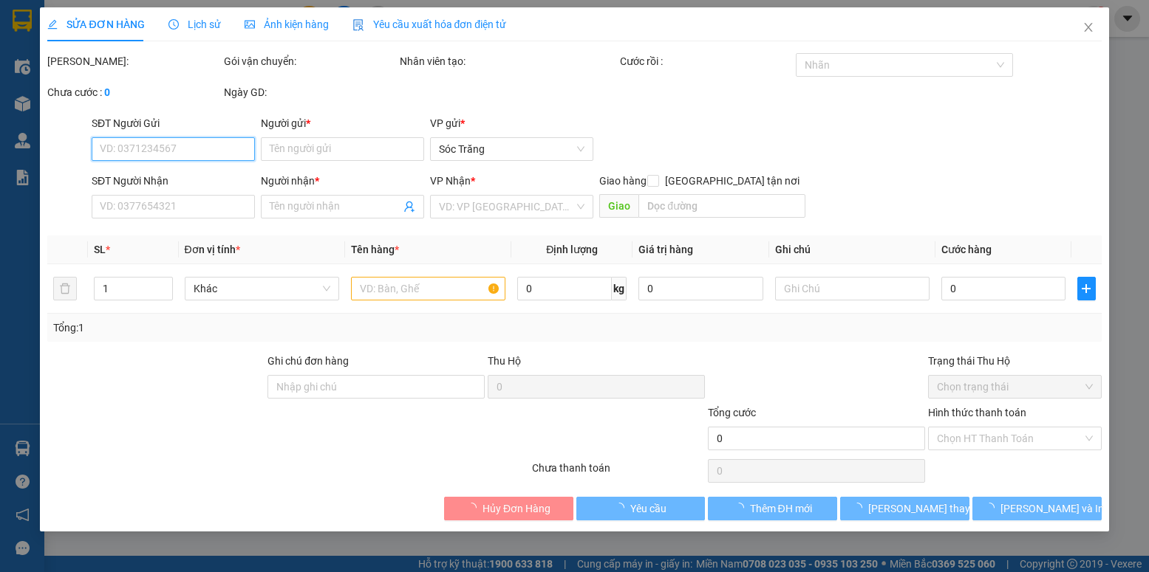
type input "09"
type input "rớt hàng"
type input "250.000"
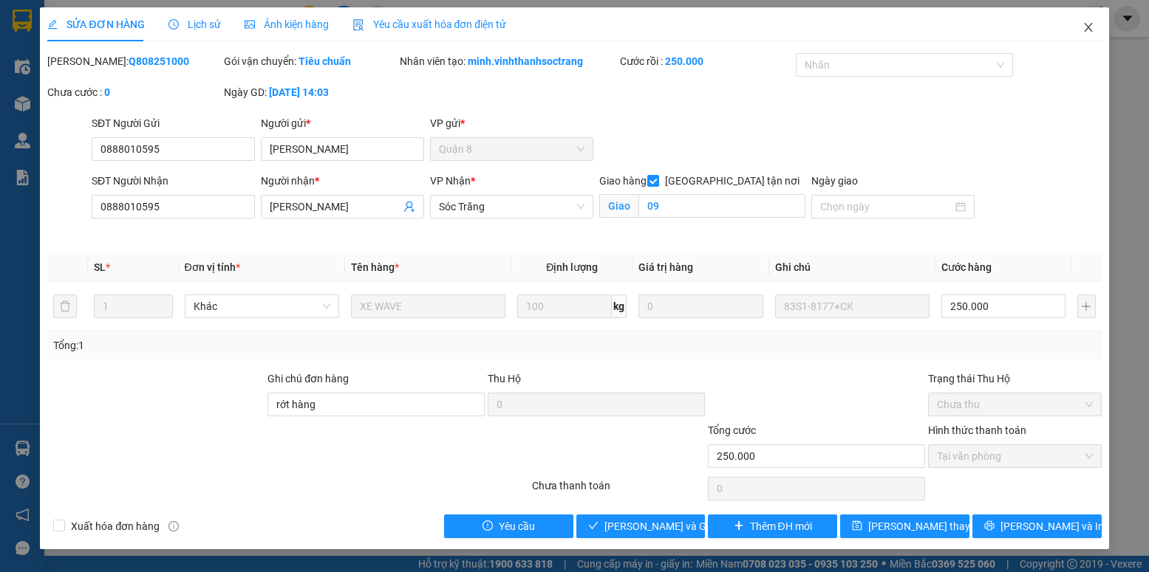
click at [1092, 27] on icon "close" at bounding box center [1088, 27] width 12 height 12
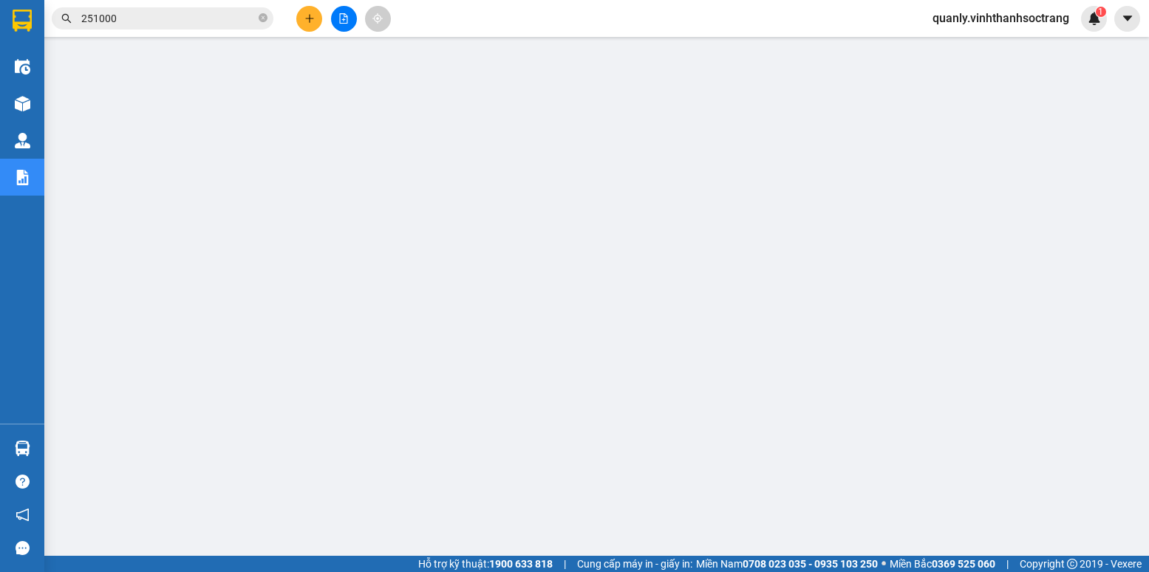
click at [183, 13] on input "251000" at bounding box center [168, 18] width 174 height 16
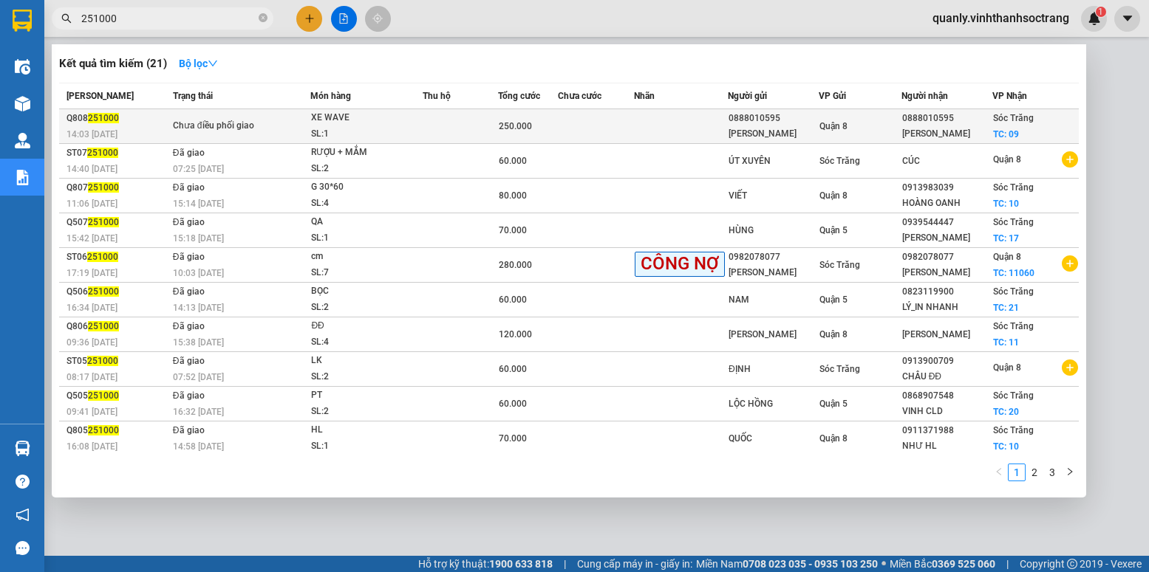
click at [504, 133] on div "250.000" at bounding box center [528, 126] width 59 height 16
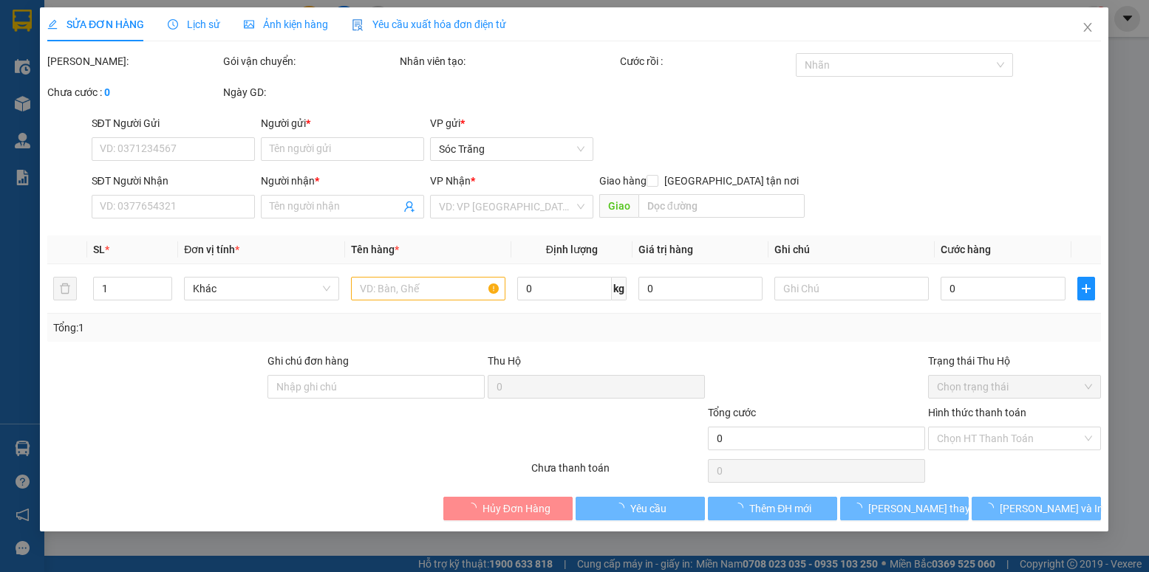
type input "0888010595"
type input "[PERSON_NAME]"
type input "0888010595"
type input "[PERSON_NAME]"
checkbox input "true"
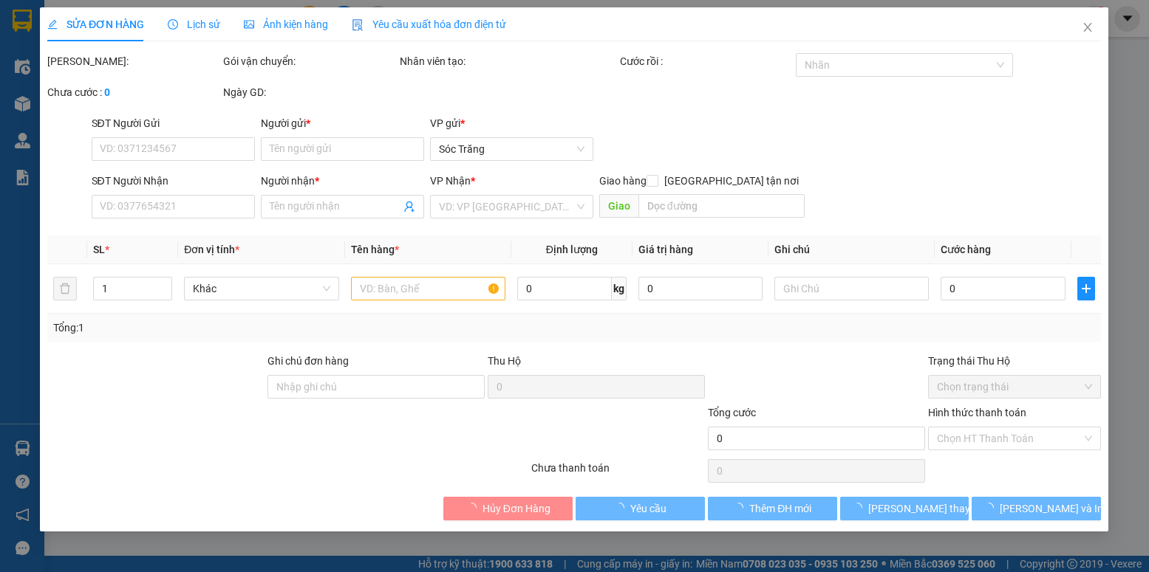
type input "09"
type input "rớt hàng"
type input "250.000"
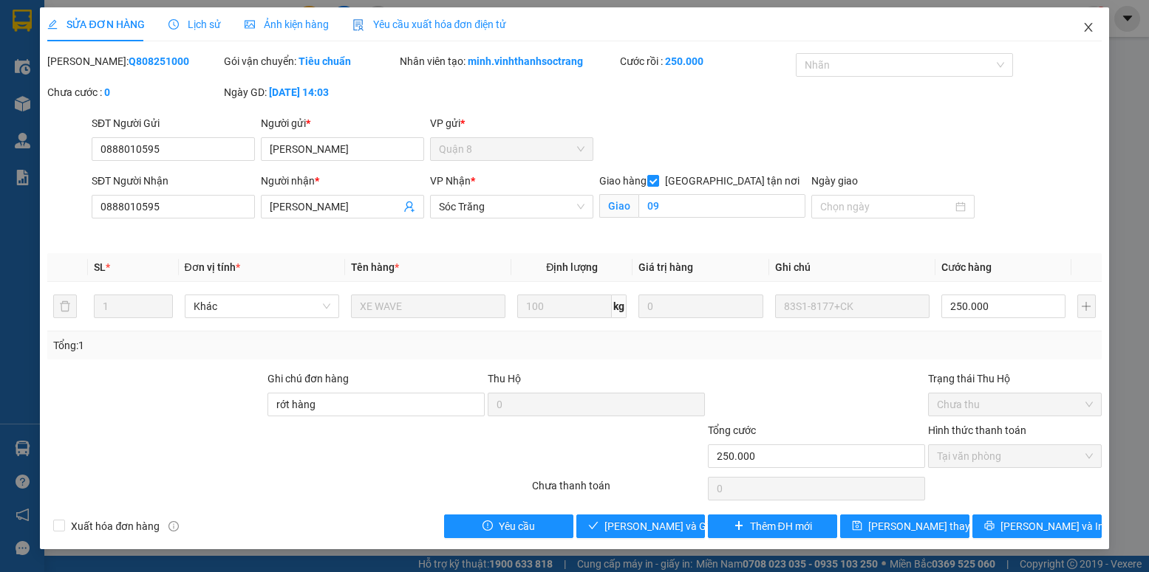
click at [1077, 29] on span "Close" at bounding box center [1087, 27] width 41 height 41
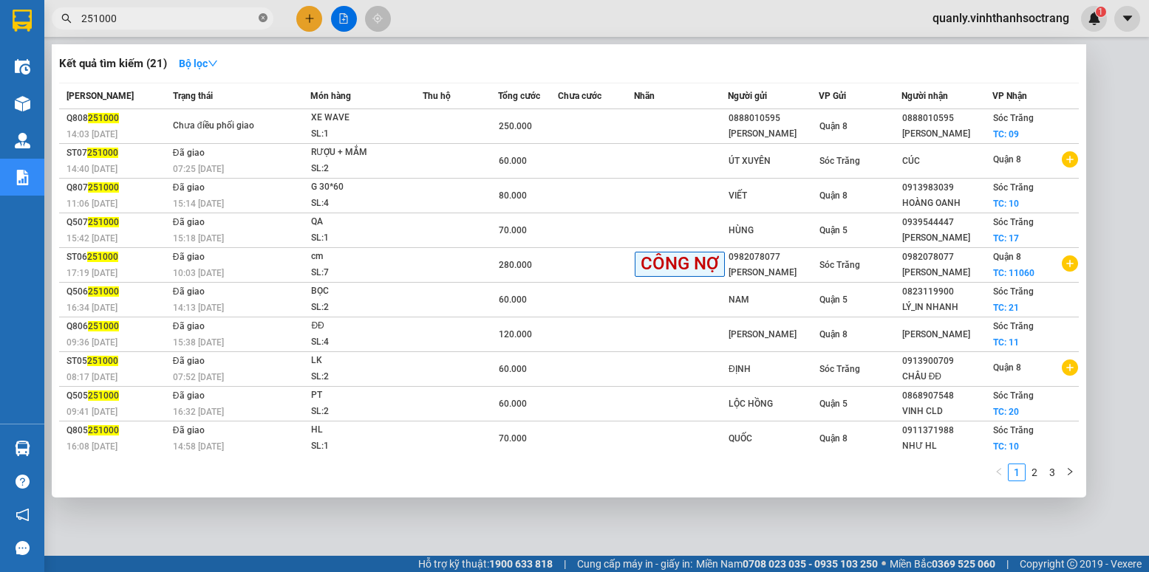
click at [264, 18] on icon "close-circle" at bounding box center [263, 17] width 9 height 9
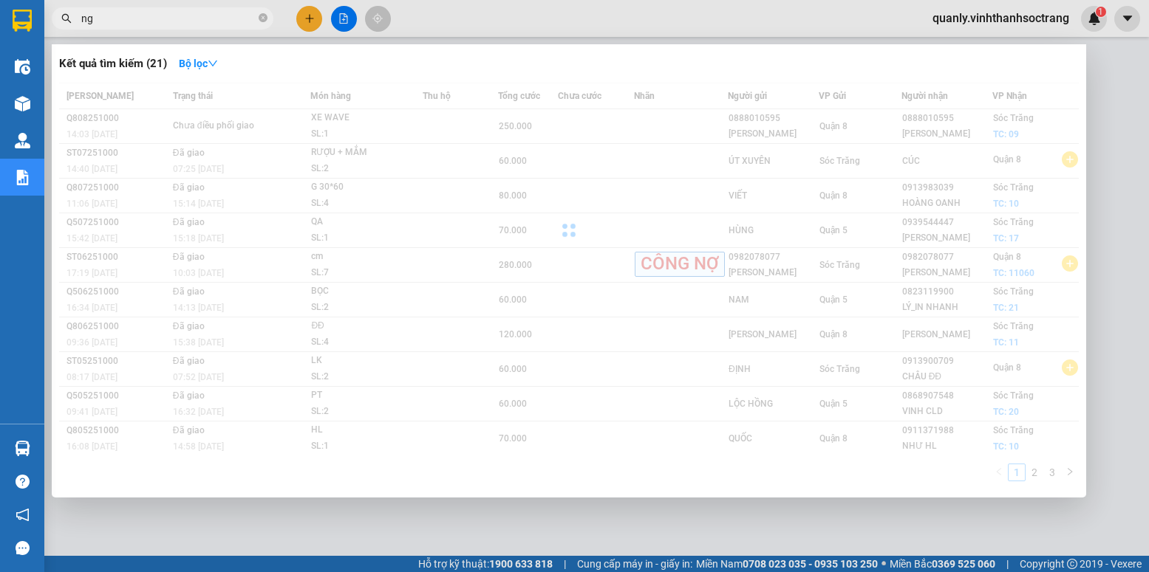
type input "n"
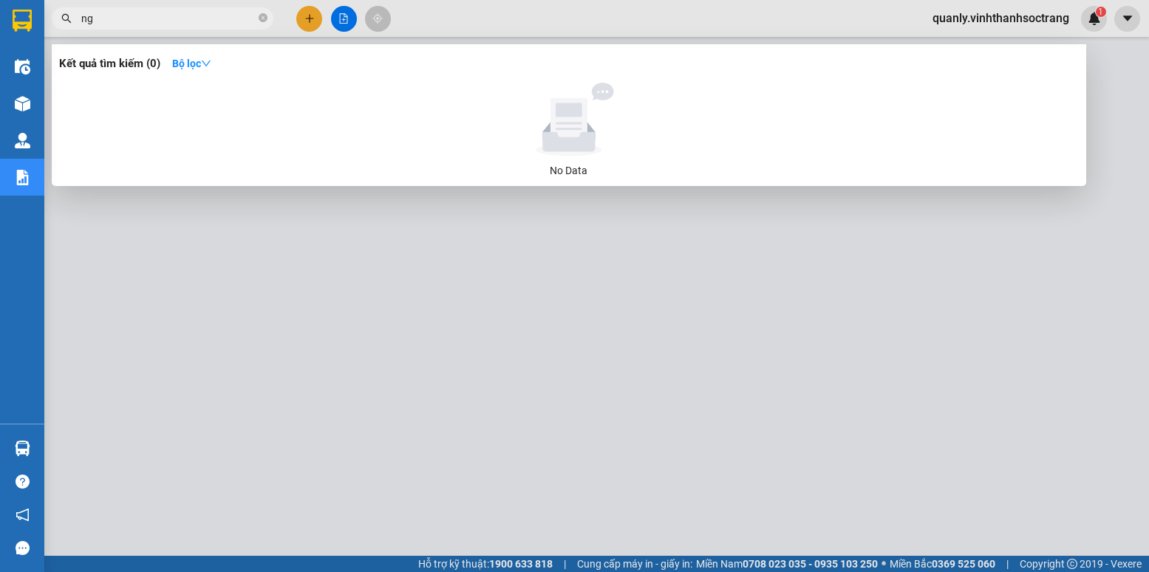
type input "n"
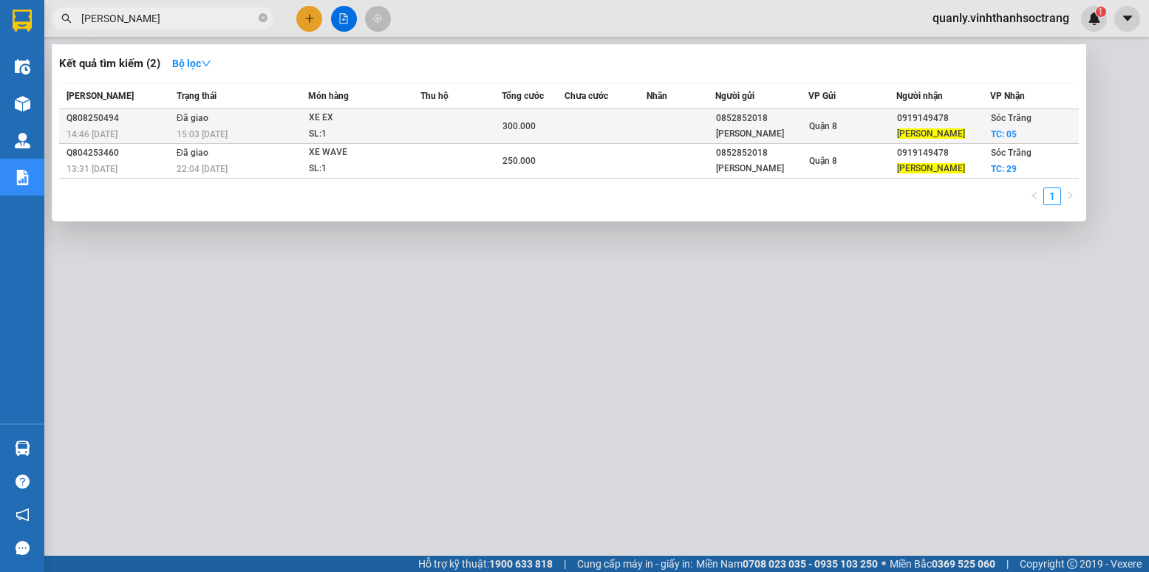
type input "[PERSON_NAME]"
click at [754, 126] on div "0852852018" at bounding box center [762, 119] width 92 height 16
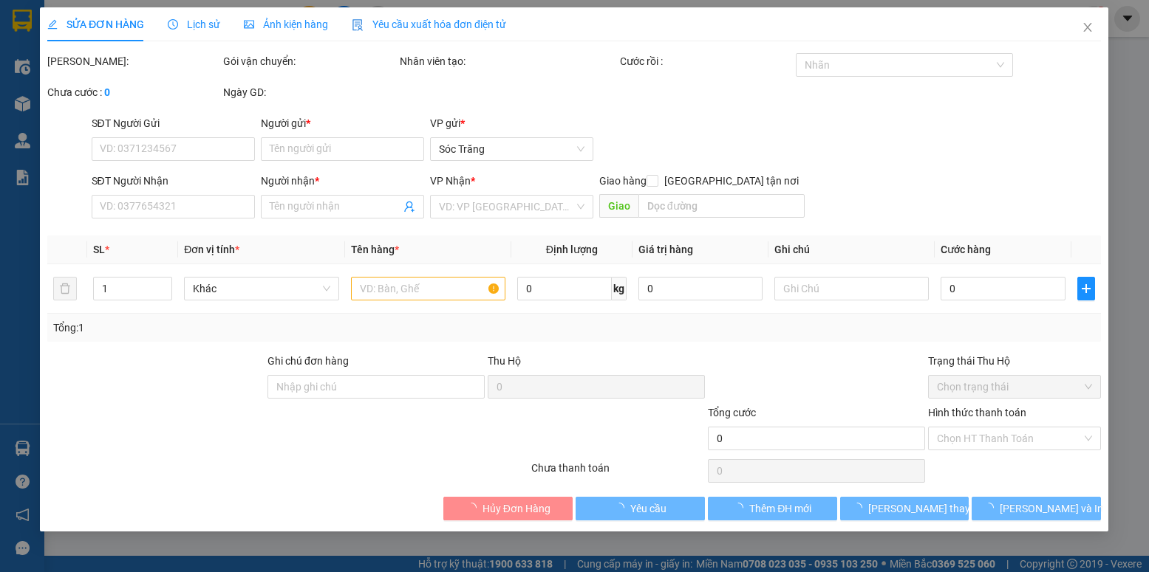
type input "0852852018"
type input "[PERSON_NAME]"
type input "0919149478"
type input "[PERSON_NAME]"
checkbox input "true"
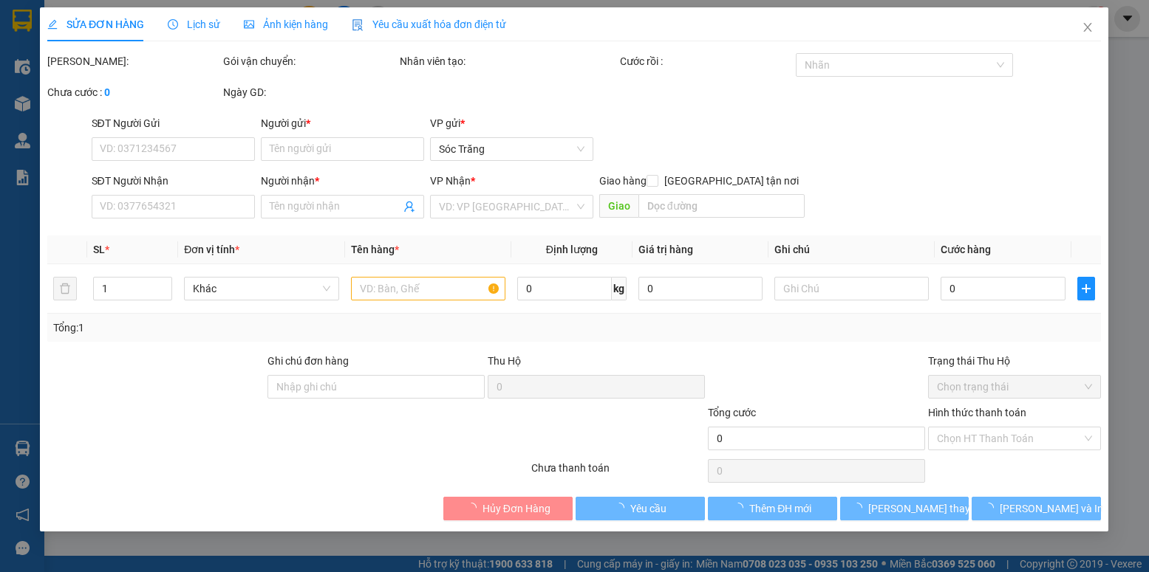
type input "05"
type input "300.000"
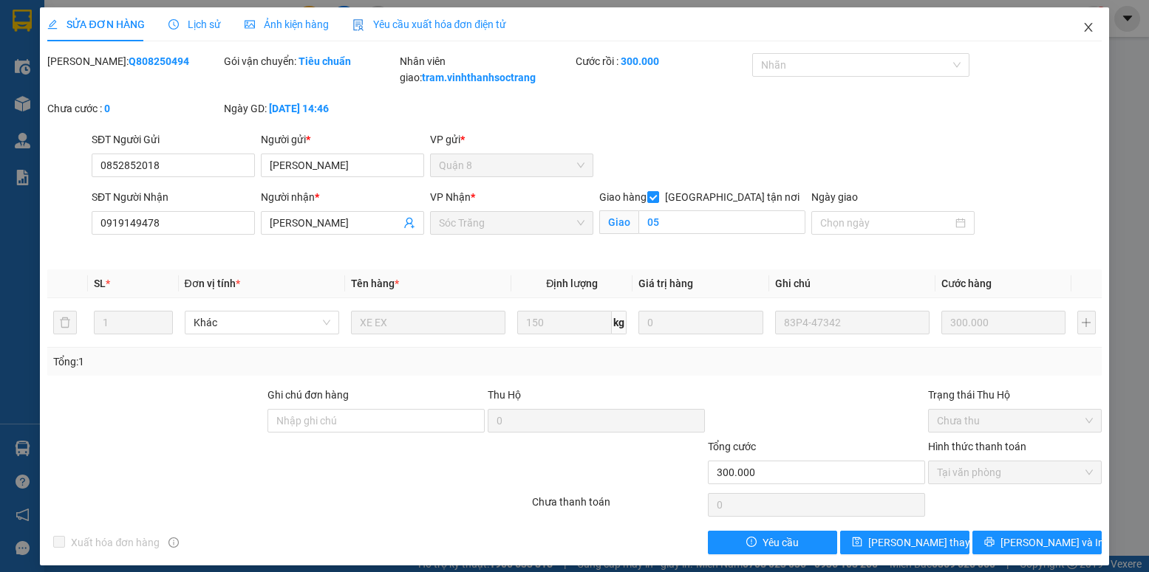
click at [1082, 30] on icon "close" at bounding box center [1088, 27] width 12 height 12
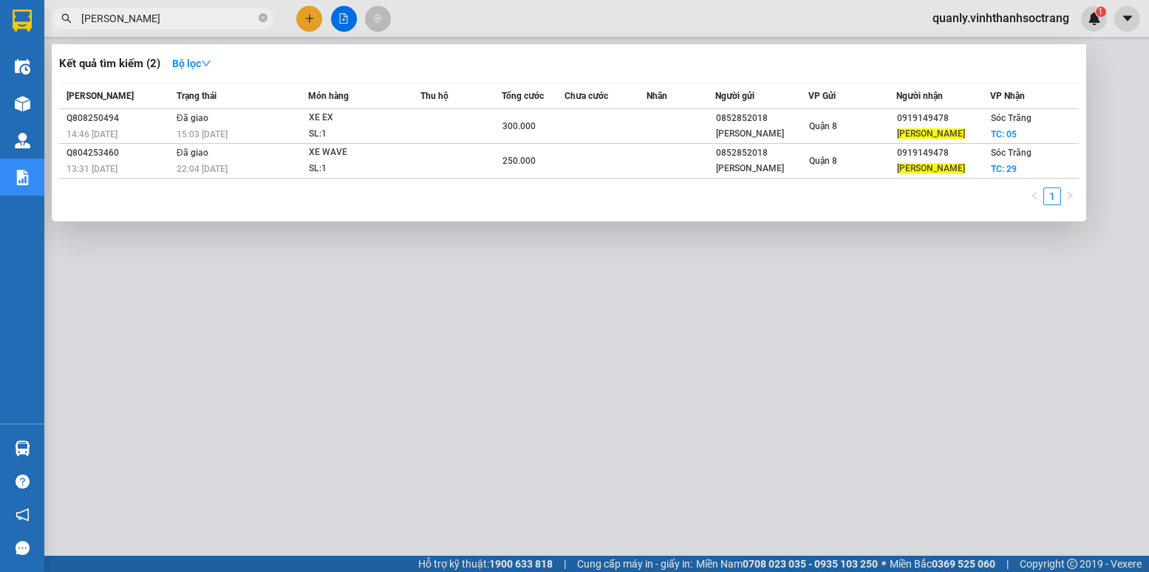
click at [214, 18] on input "[PERSON_NAME]" at bounding box center [168, 18] width 174 height 16
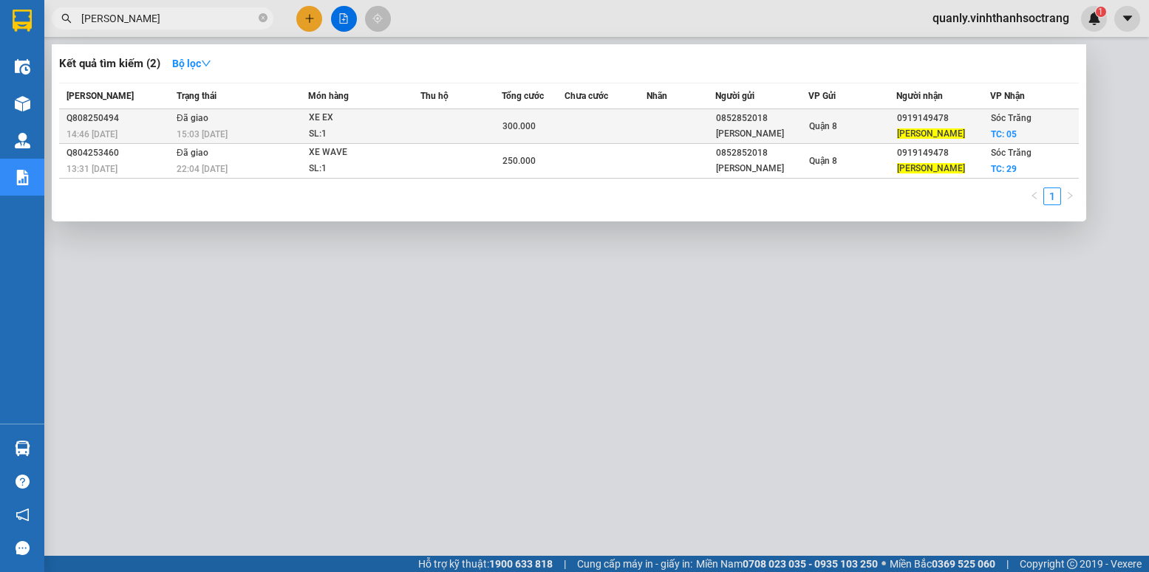
click at [388, 125] on div "XE EX" at bounding box center [364, 118] width 111 height 16
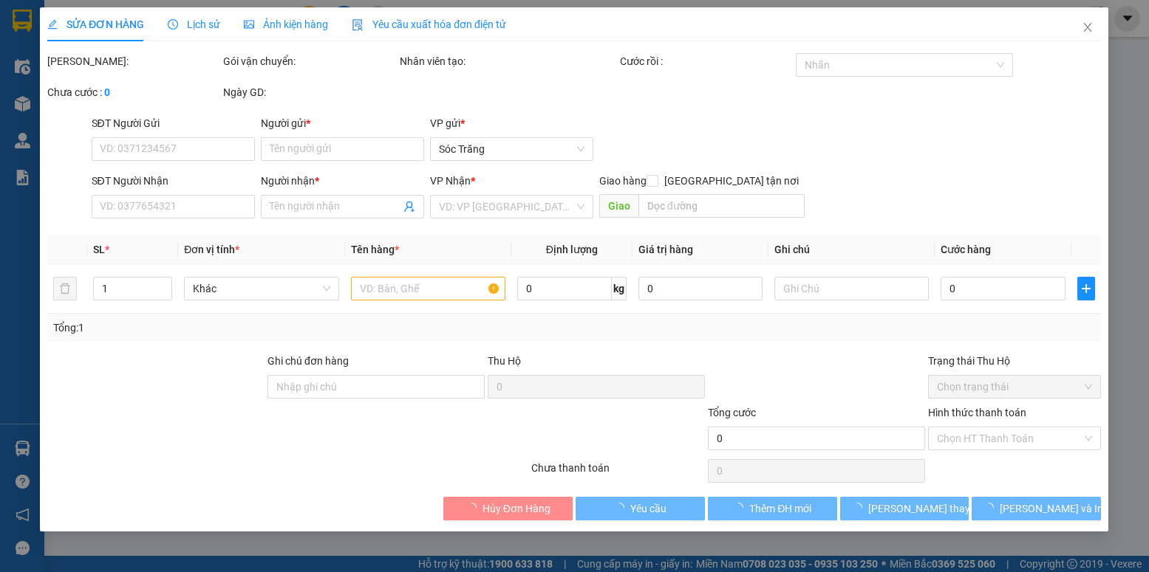
type input "0852852018"
type input "[PERSON_NAME]"
type input "0919149478"
type input "[PERSON_NAME]"
checkbox input "true"
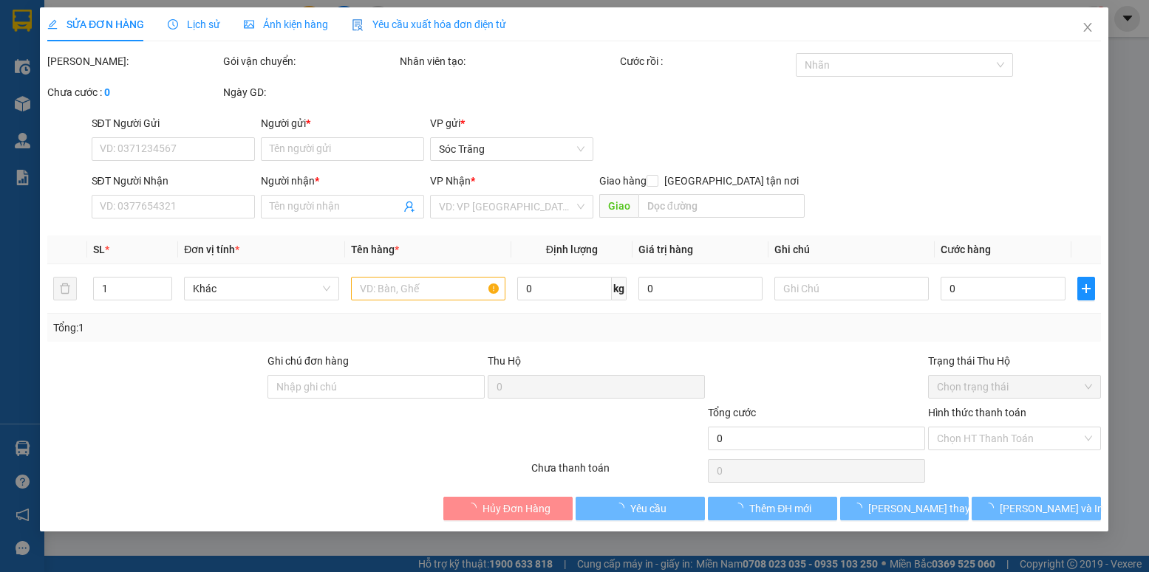
type input "05"
type input "300.000"
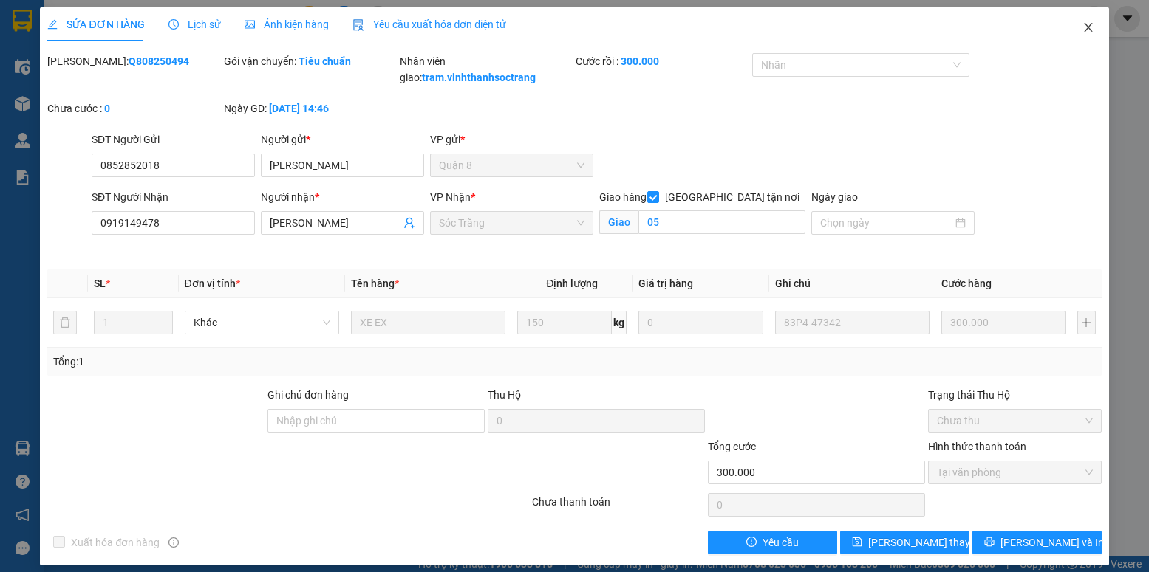
click at [1082, 32] on icon "close" at bounding box center [1088, 27] width 12 height 12
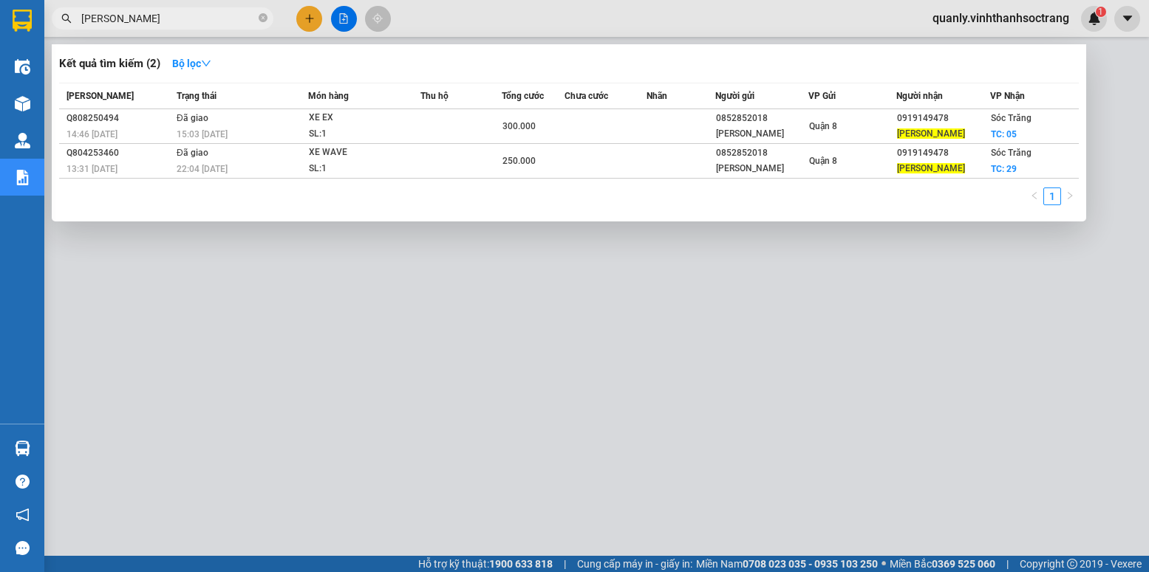
drag, startPoint x: 185, startPoint y: 19, endPoint x: 35, endPoint y: 22, distance: 150.0
click at [35, 21] on section "Kết quả tìm kiếm ( 2 ) Bộ lọc Mã ĐH Trạng thái Món hàng Thu hộ Tổng cước Chưa c…" at bounding box center [574, 286] width 1149 height 572
